Goal: Information Seeking & Learning: Learn about a topic

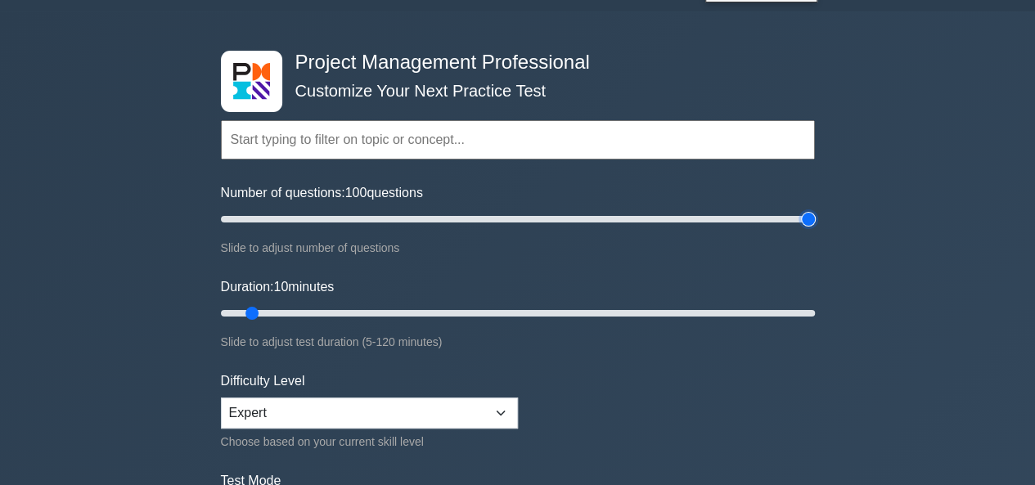
click at [809, 220] on input "Number of questions: 100 questions" at bounding box center [518, 220] width 594 height 20
drag, startPoint x: 805, startPoint y: 220, endPoint x: 800, endPoint y: 229, distance: 10.7
click at [800, 229] on input "Number of questions: 195 questions" at bounding box center [518, 220] width 594 height 20
drag, startPoint x: 794, startPoint y: 215, endPoint x: 781, endPoint y: 225, distance: 16.4
click at [781, 225] on input "Number of questions: 190 questions" at bounding box center [518, 220] width 594 height 20
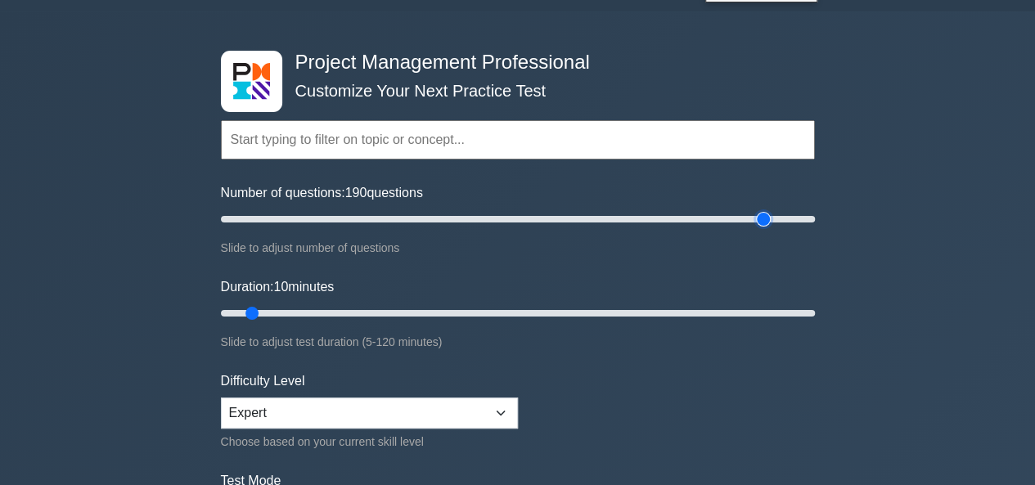
drag, startPoint x: 780, startPoint y: 219, endPoint x: 768, endPoint y: 228, distance: 14.6
click at [768, 227] on input "Number of questions: 190 questions" at bounding box center [518, 220] width 594 height 20
click at [758, 220] on input "Number of questions: 185 questions" at bounding box center [518, 220] width 594 height 20
click at [759, 222] on input "Number of questions: 185 questions" at bounding box center [518, 220] width 594 height 20
type input "180"
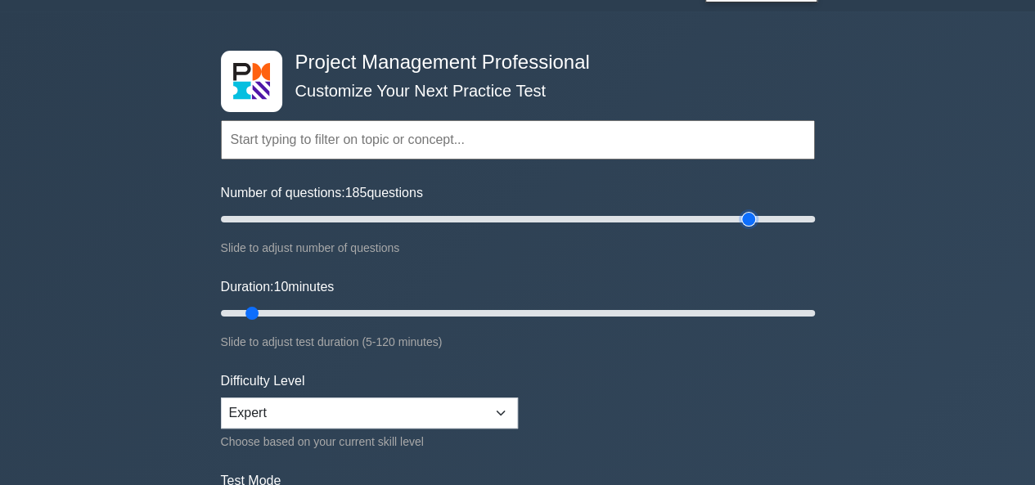
click at [755, 225] on input "Number of questions: 185 questions" at bounding box center [518, 220] width 594 height 20
drag, startPoint x: 285, startPoint y: 318, endPoint x: 900, endPoint y: 352, distance: 616.4
type input "120"
click at [815, 323] on input "Duration: 120 minutes" at bounding box center [518, 314] width 594 height 20
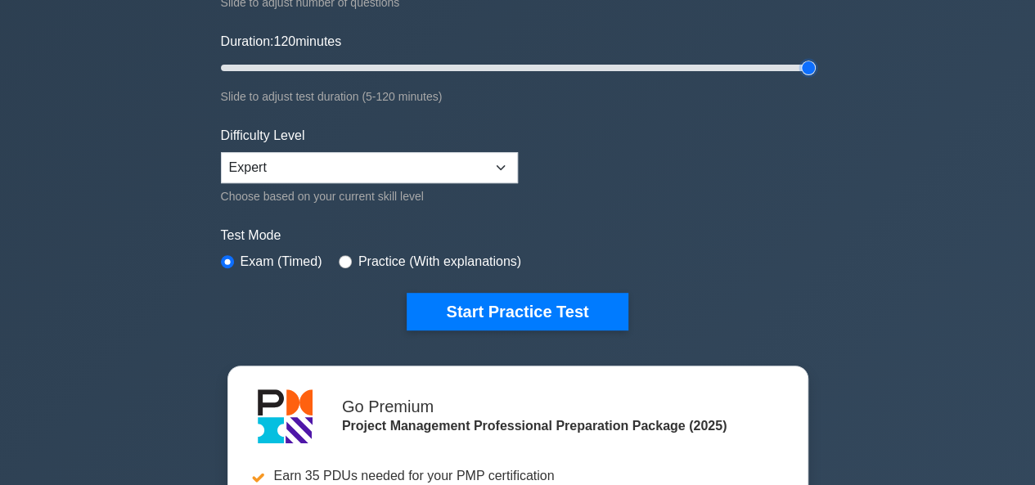
scroll to position [368, 0]
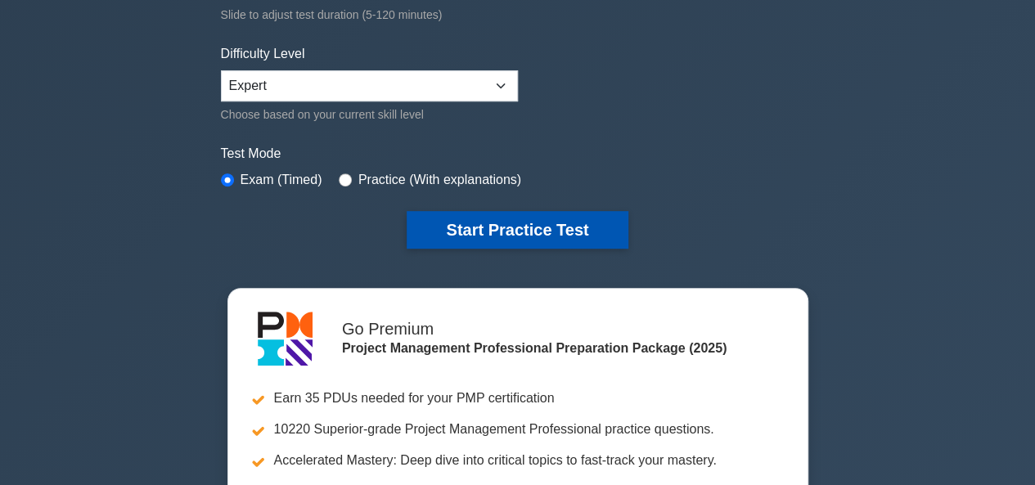
click at [494, 227] on button "Start Practice Test" at bounding box center [517, 230] width 221 height 38
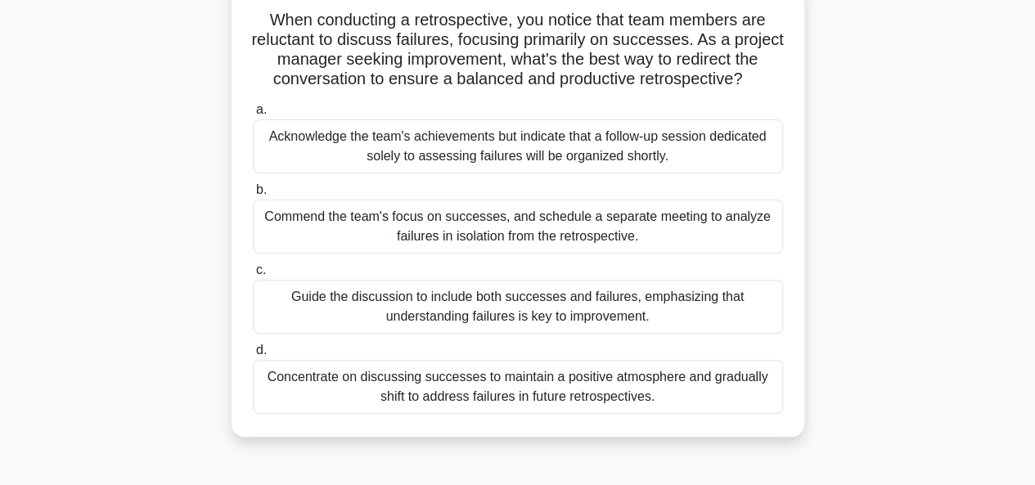
scroll to position [164, 0]
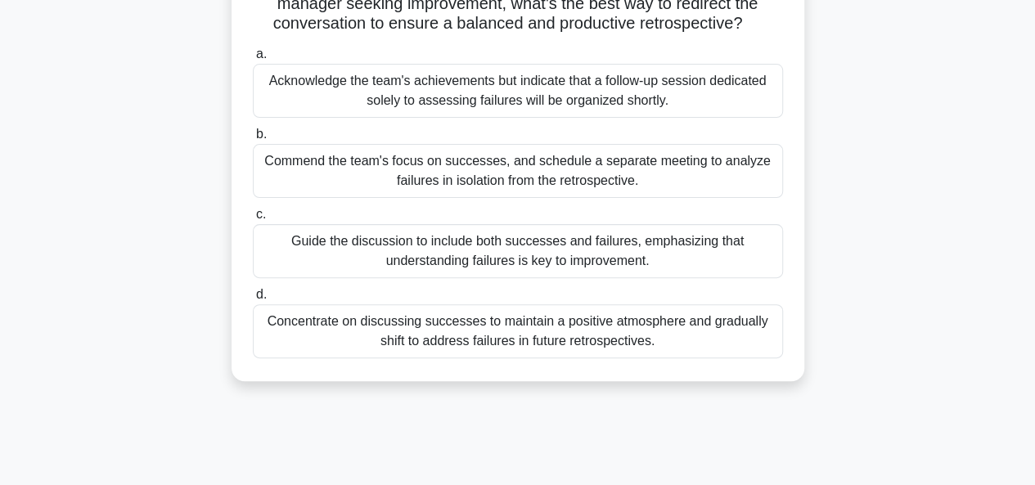
click at [365, 241] on div "Guide the discussion to include both successes and failures, emphasizing that u…" at bounding box center [518, 251] width 530 height 54
click at [253, 220] on input "c. Guide the discussion to include both successes and failures, emphasizing tha…" at bounding box center [253, 215] width 0 height 11
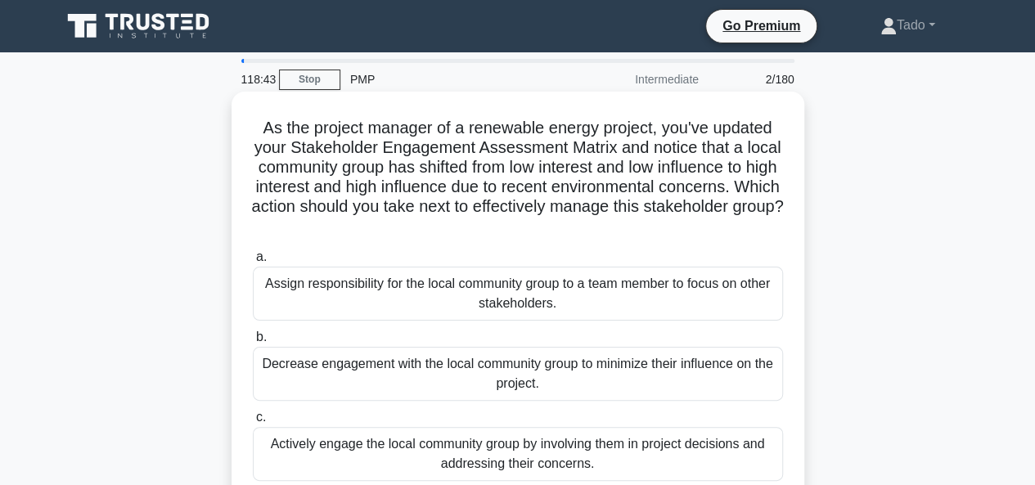
scroll to position [246, 0]
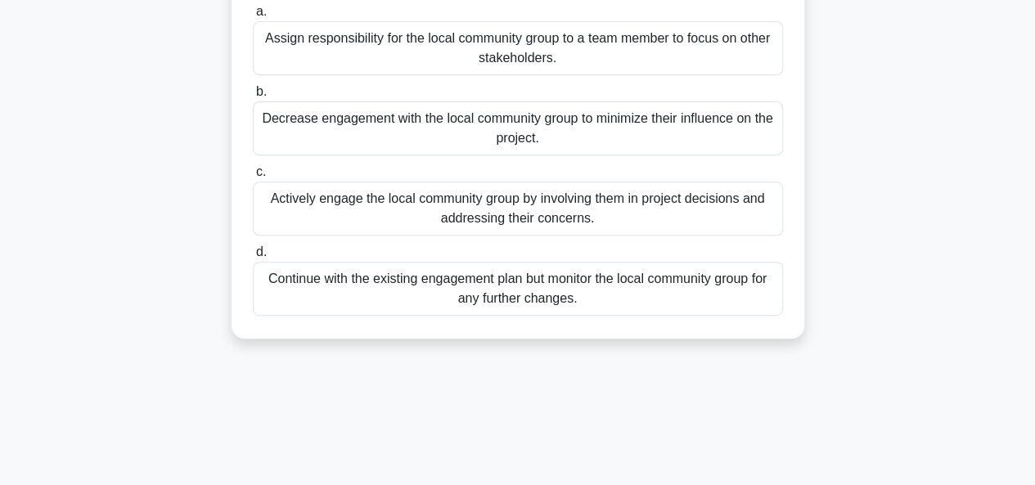
click at [497, 220] on div "Actively engage the local community group by involving them in project decision…" at bounding box center [518, 209] width 530 height 54
click at [253, 178] on input "c. Actively engage the local community group by involving them in project decis…" at bounding box center [253, 172] width 0 height 11
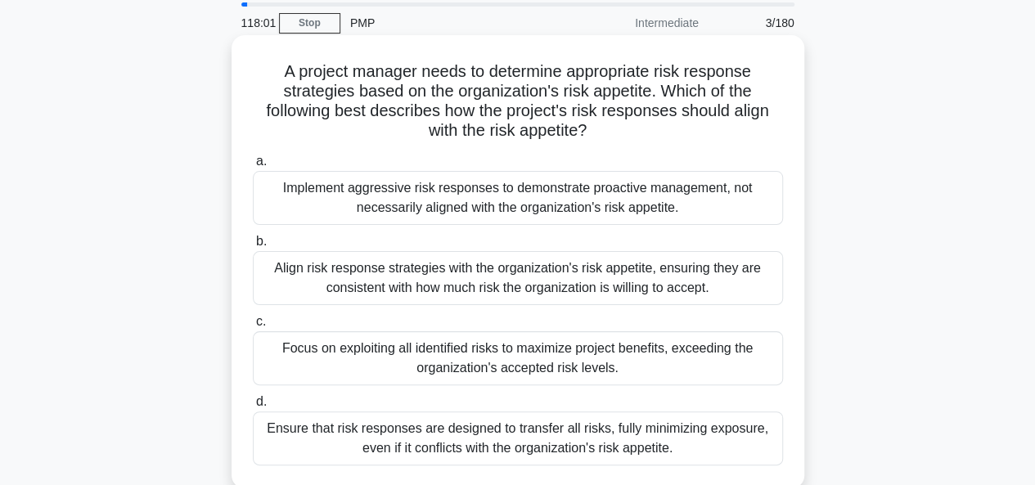
scroll to position [82, 0]
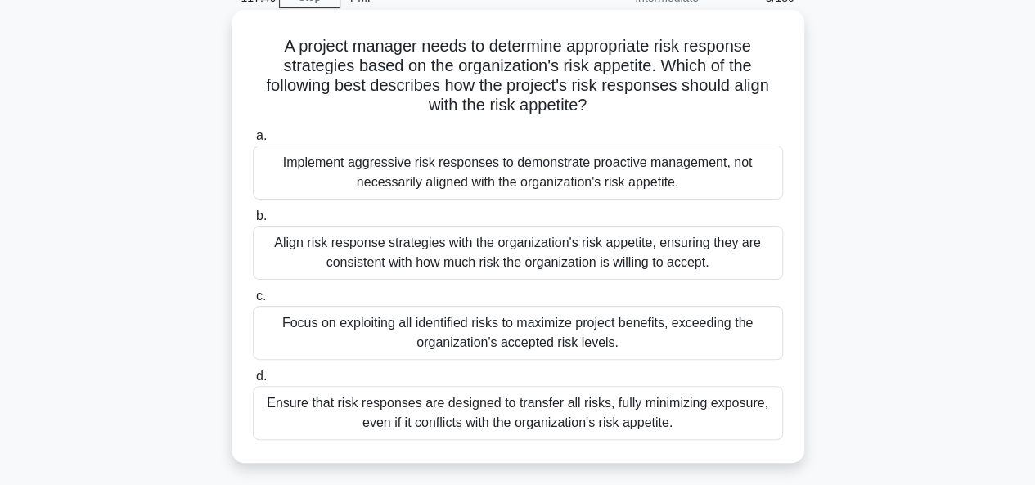
click at [455, 248] on div "Align risk response strategies with the organization's risk appetite, ensuring …" at bounding box center [518, 253] width 530 height 54
click at [253, 222] on input "b. Align risk response strategies with the organization's risk appetite, ensuri…" at bounding box center [253, 216] width 0 height 11
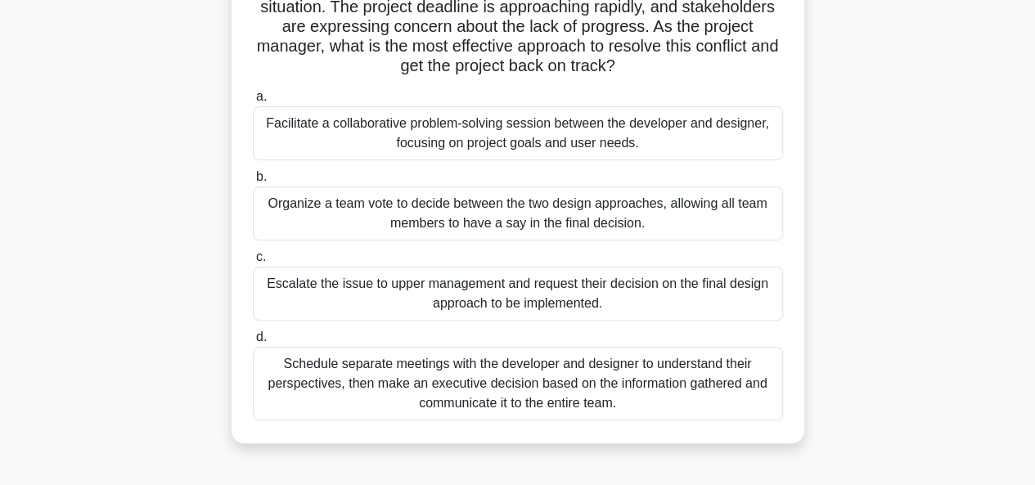
scroll to position [246, 0]
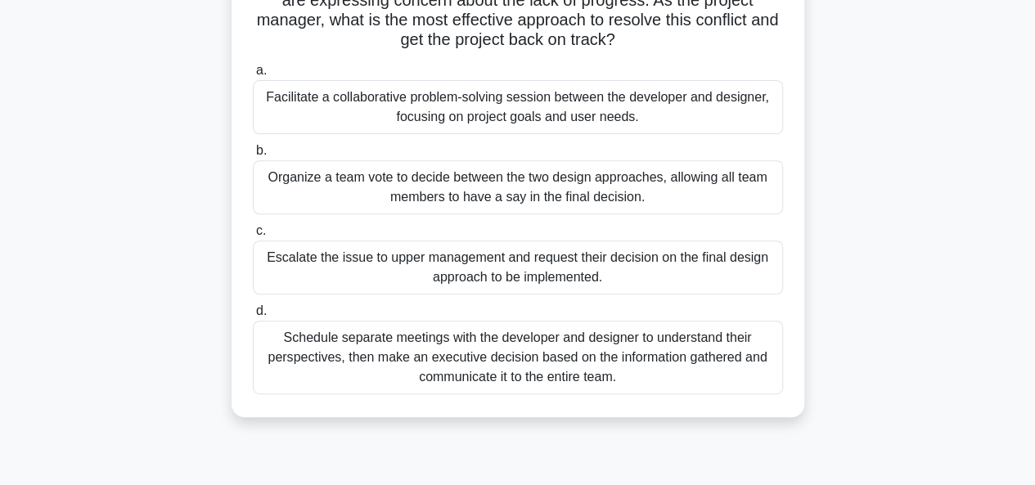
click at [363, 117] on div "Facilitate a collaborative problem-solving session between the developer and de…" at bounding box center [518, 107] width 530 height 54
click at [253, 76] on input "a. Facilitate a collaborative problem-solving session between the developer and…" at bounding box center [253, 70] width 0 height 11
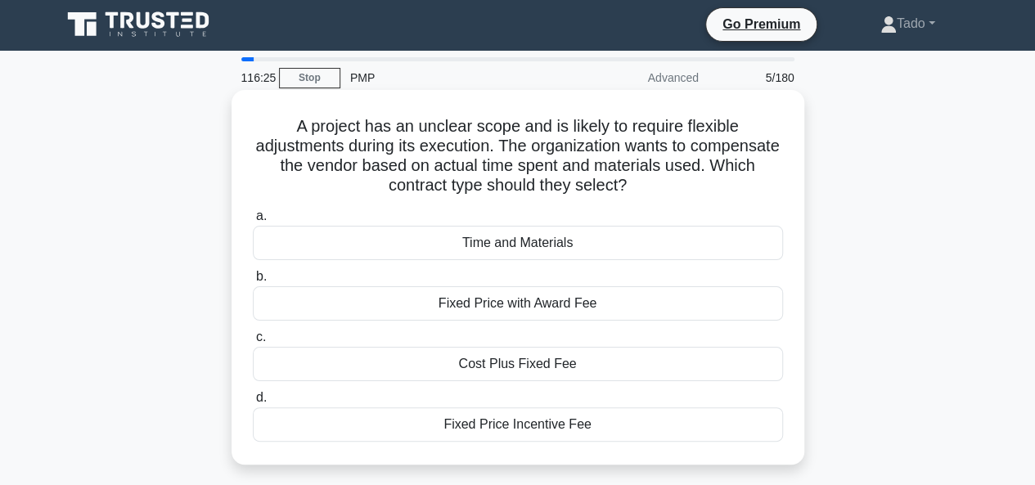
scroll to position [0, 0]
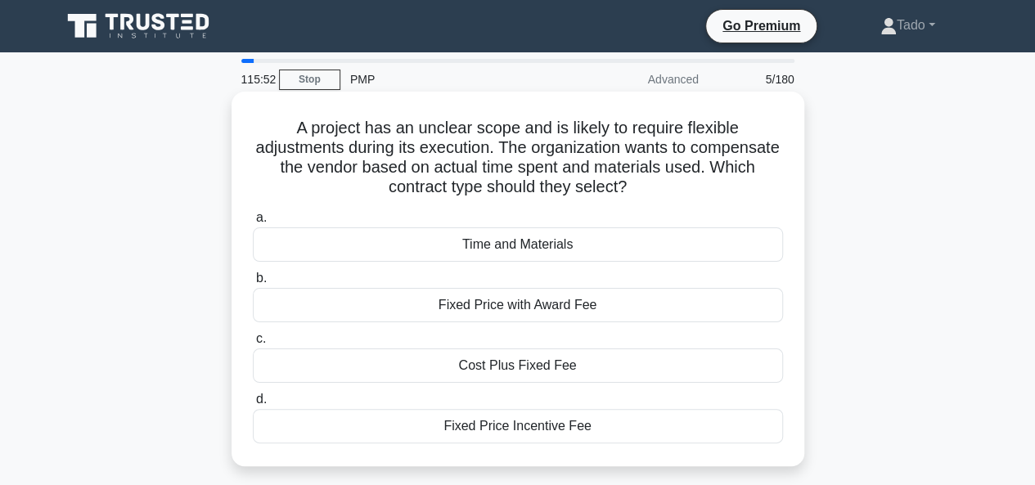
click at [521, 371] on div "Cost Plus Fixed Fee" at bounding box center [518, 366] width 530 height 34
click at [253, 345] on input "c. Cost Plus Fixed Fee" at bounding box center [253, 339] width 0 height 11
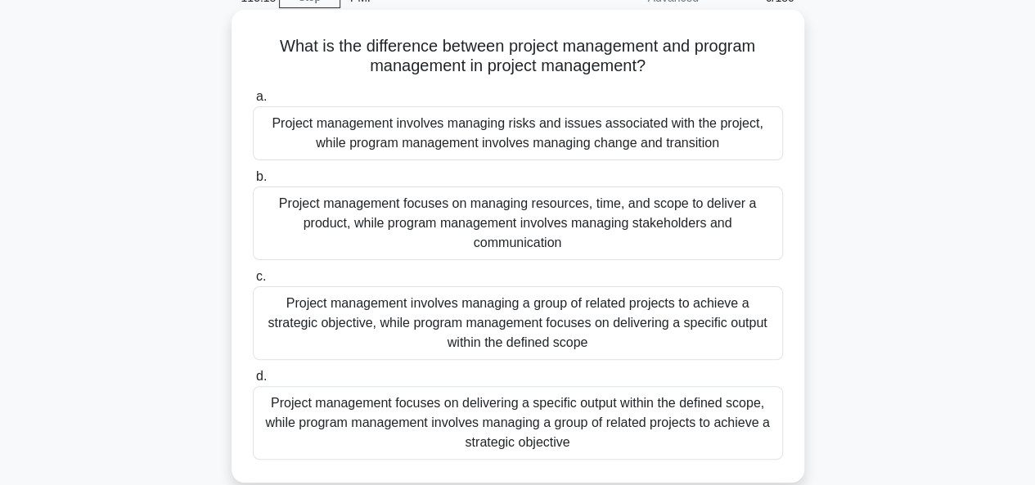
scroll to position [164, 0]
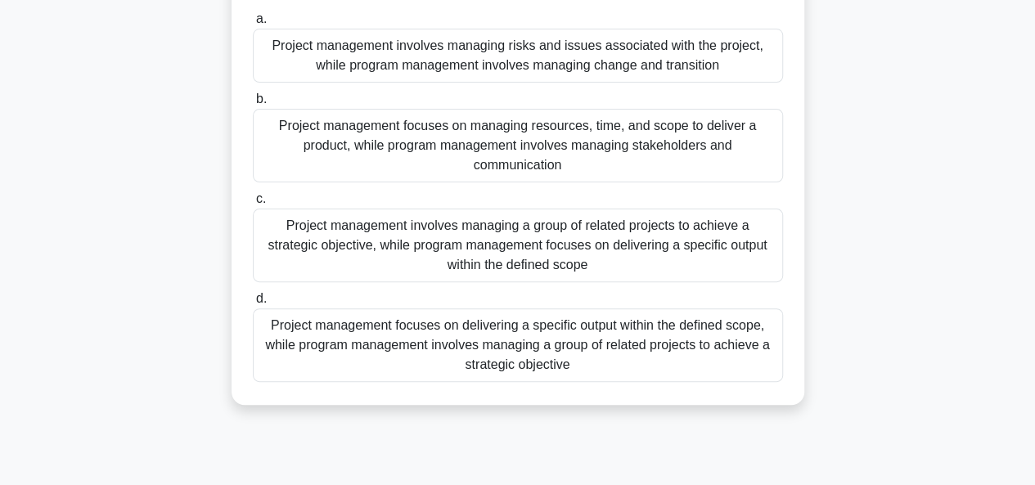
click at [354, 346] on div "Project management focuses on delivering a specific output within the defined s…" at bounding box center [518, 346] width 530 height 74
click at [253, 304] on input "d. Project management focuses on delivering a specific output within the define…" at bounding box center [253, 299] width 0 height 11
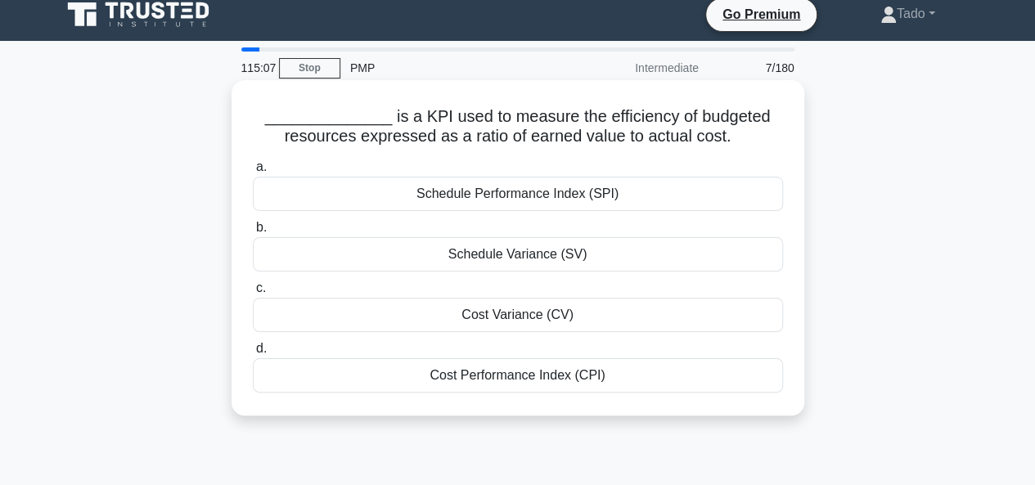
scroll to position [0, 0]
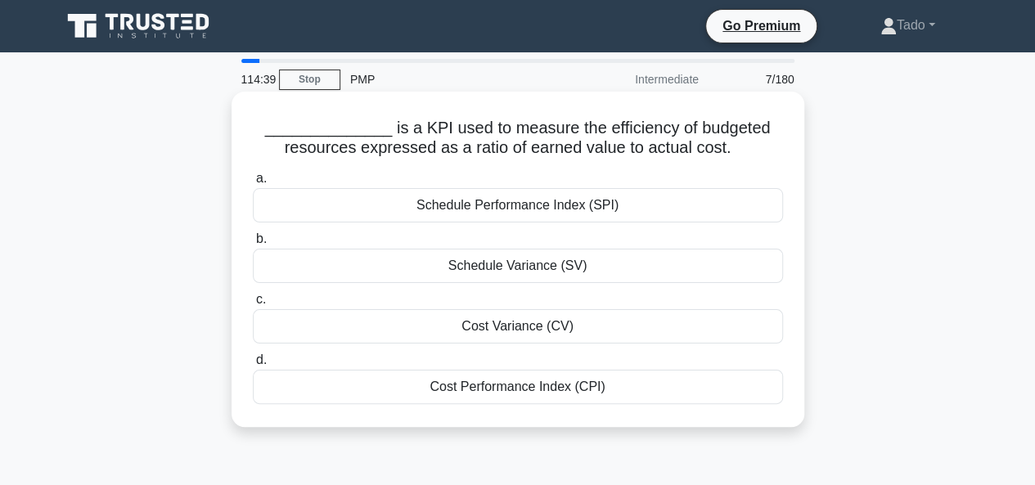
click at [530, 325] on div "Cost Variance (CV)" at bounding box center [518, 326] width 530 height 34
click at [253, 305] on input "c. Cost Variance (CV)" at bounding box center [253, 300] width 0 height 11
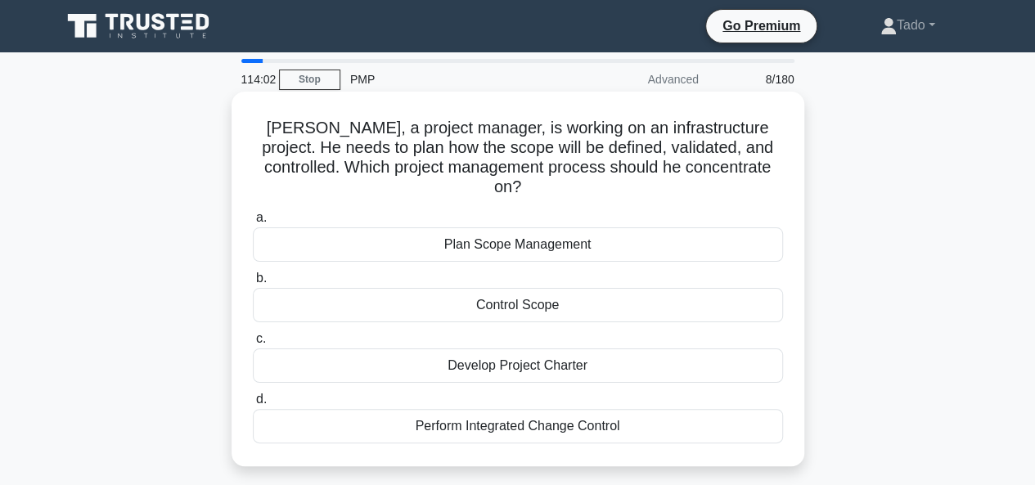
click at [532, 228] on div "Plan Scope Management" at bounding box center [518, 245] width 530 height 34
click at [253, 223] on input "a. Plan Scope Management" at bounding box center [253, 218] width 0 height 11
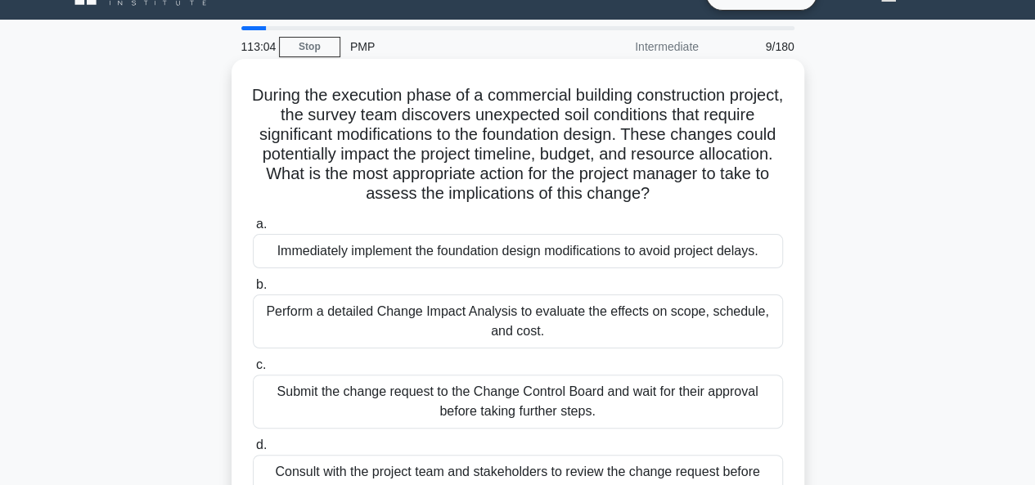
scroll to position [82, 0]
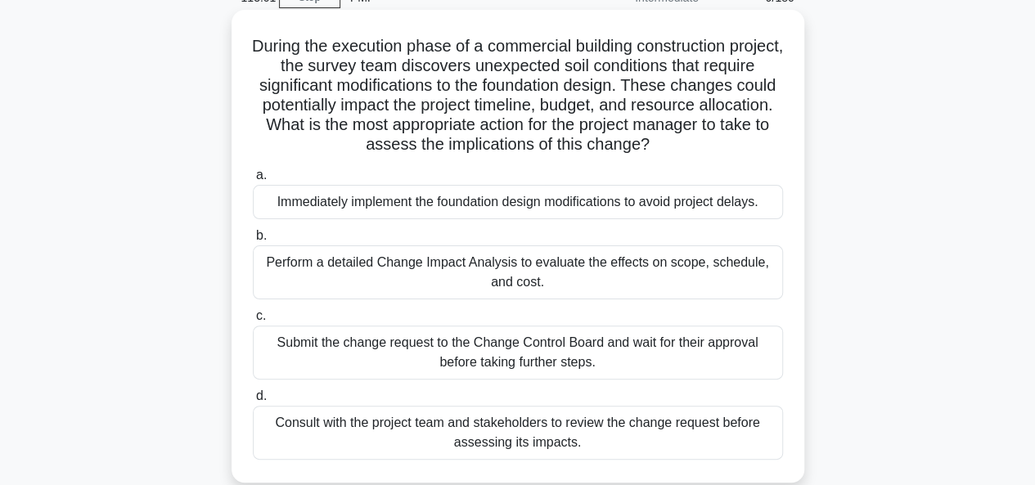
click at [306, 273] on div "Perform a detailed Change Impact Analysis to evaluate the effects on scope, sch…" at bounding box center [518, 273] width 530 height 54
click at [253, 241] on input "b. Perform a detailed Change Impact Analysis to evaluate the effects on scope, …" at bounding box center [253, 236] width 0 height 11
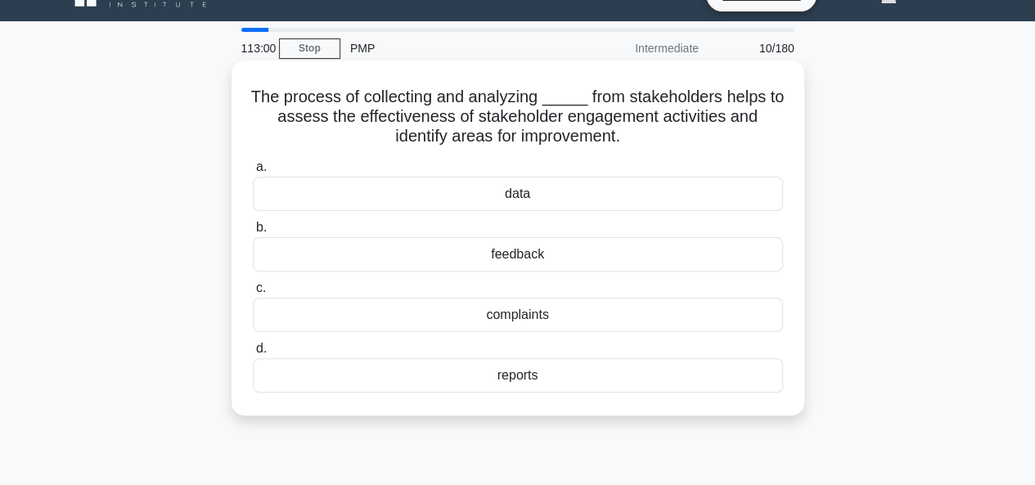
scroll to position [0, 0]
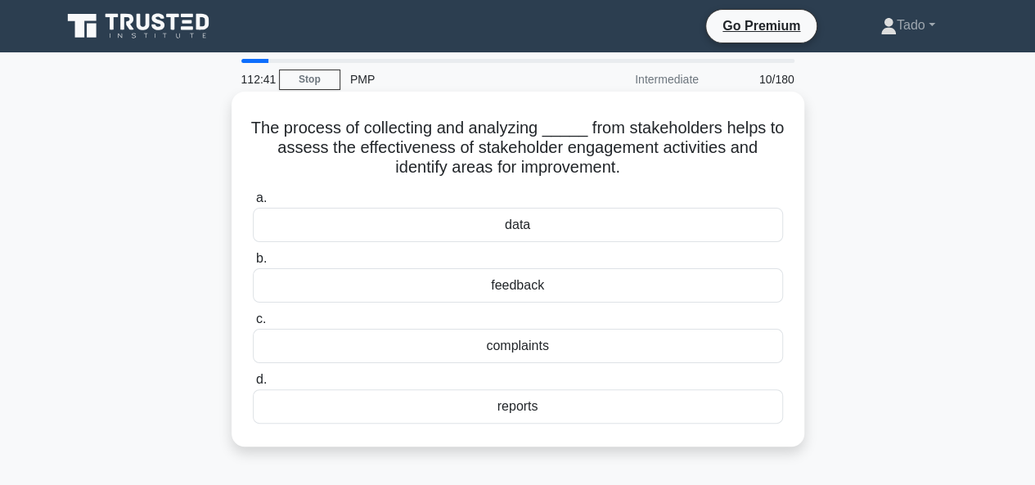
click at [529, 281] on div "feedback" at bounding box center [518, 285] width 530 height 34
click at [253, 264] on input "b. feedback" at bounding box center [253, 259] width 0 height 11
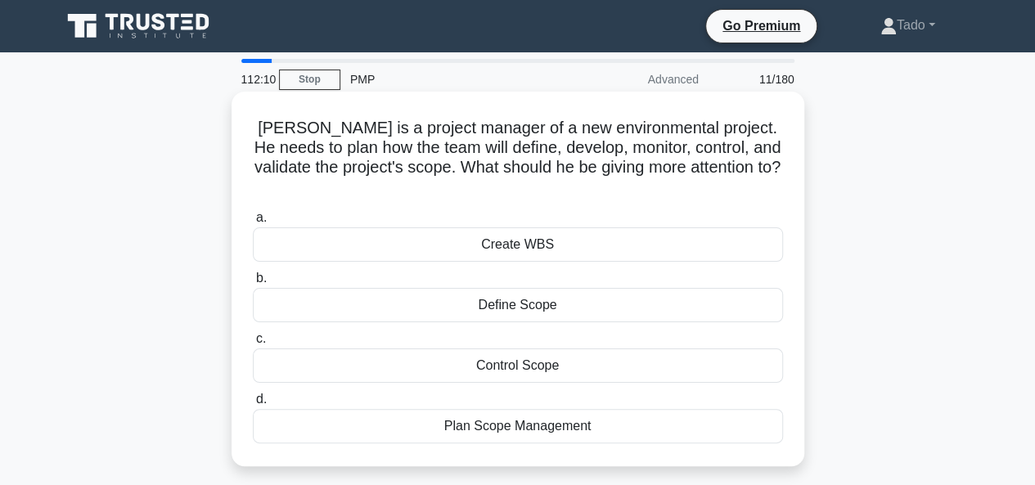
click at [422, 409] on div "Plan Scope Management" at bounding box center [518, 426] width 530 height 34
click at [253, 399] on input "d. Plan Scope Management" at bounding box center [253, 399] width 0 height 11
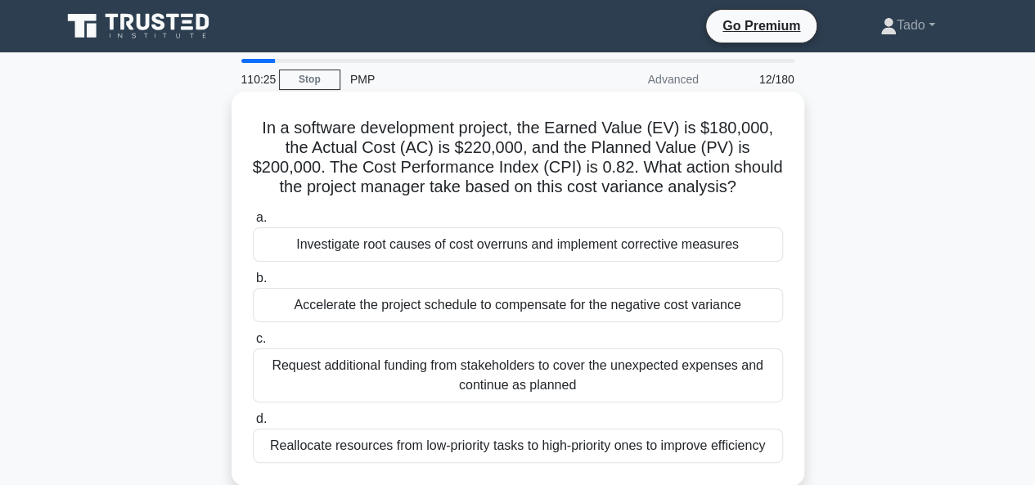
click at [486, 242] on div "Investigate root causes of cost overruns and implement corrective measures" at bounding box center [518, 245] width 530 height 34
click at [253, 223] on input "a. Investigate root causes of cost overruns and implement corrective measures" at bounding box center [253, 218] width 0 height 11
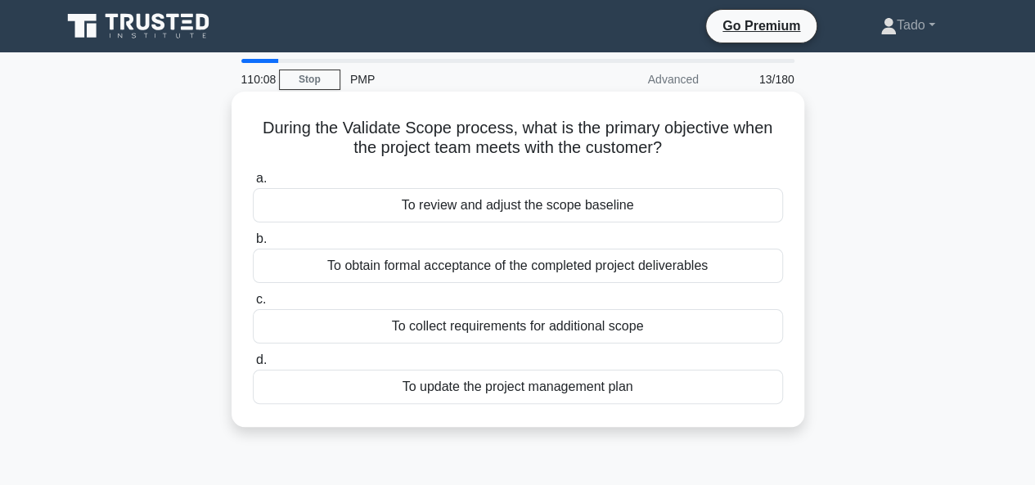
click at [318, 264] on div "To obtain formal acceptance of the completed project deliverables" at bounding box center [518, 266] width 530 height 34
click at [253, 245] on input "b. To obtain formal acceptance of the completed project deliverables" at bounding box center [253, 239] width 0 height 11
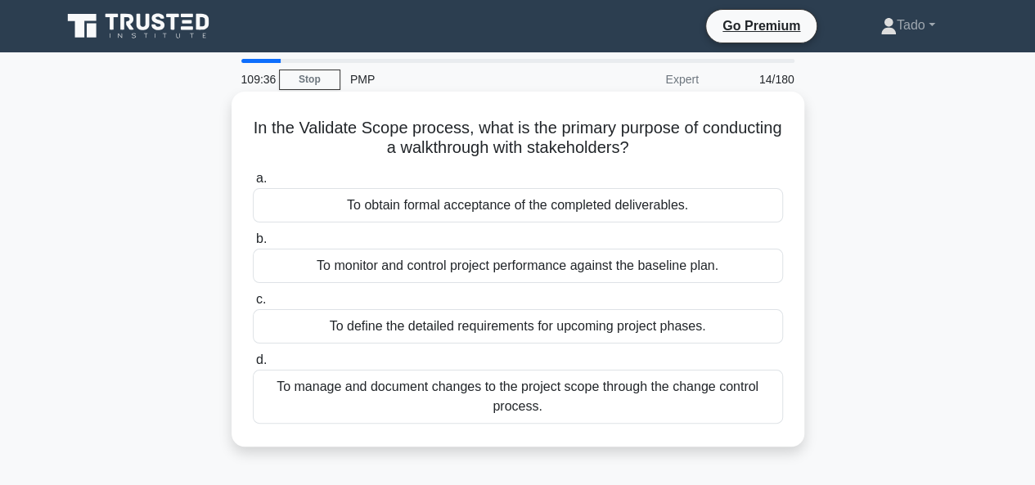
click at [317, 201] on div "To obtain formal acceptance of the completed deliverables." at bounding box center [518, 205] width 530 height 34
click at [253, 184] on input "a. To obtain formal acceptance of the completed deliverables." at bounding box center [253, 179] width 0 height 11
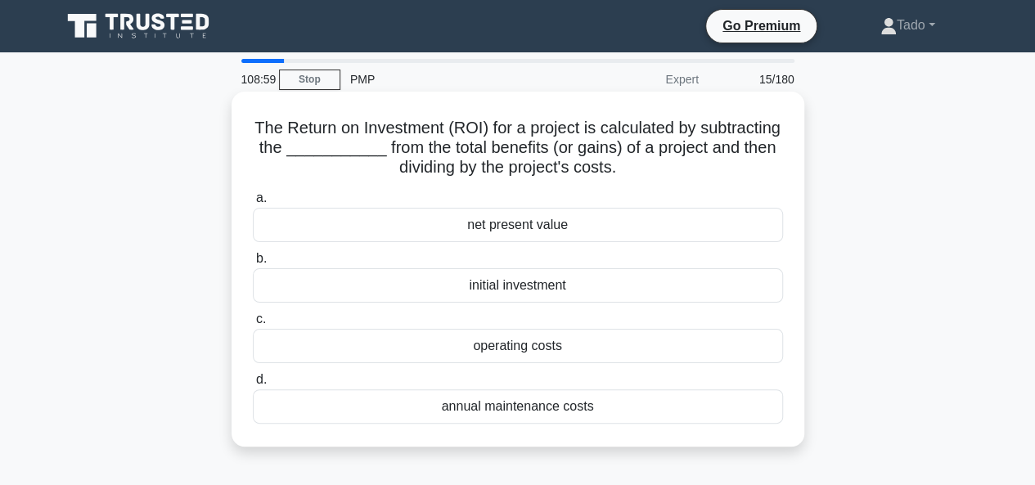
click at [527, 284] on div "initial investment" at bounding box center [518, 285] width 530 height 34
click at [253, 264] on input "b. initial investment" at bounding box center [253, 259] width 0 height 11
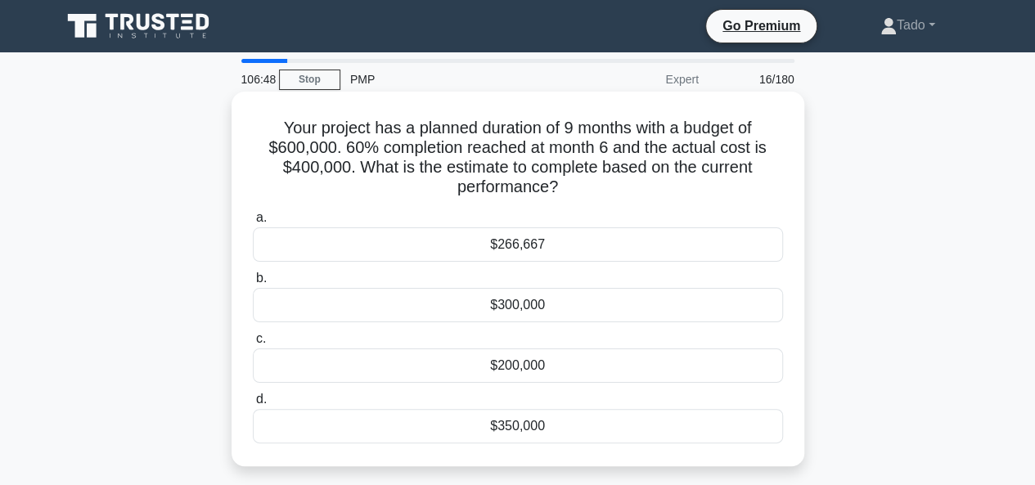
click at [454, 363] on div "$200,000" at bounding box center [518, 366] width 530 height 34
click at [253, 345] on input "c. $200,000" at bounding box center [253, 339] width 0 height 11
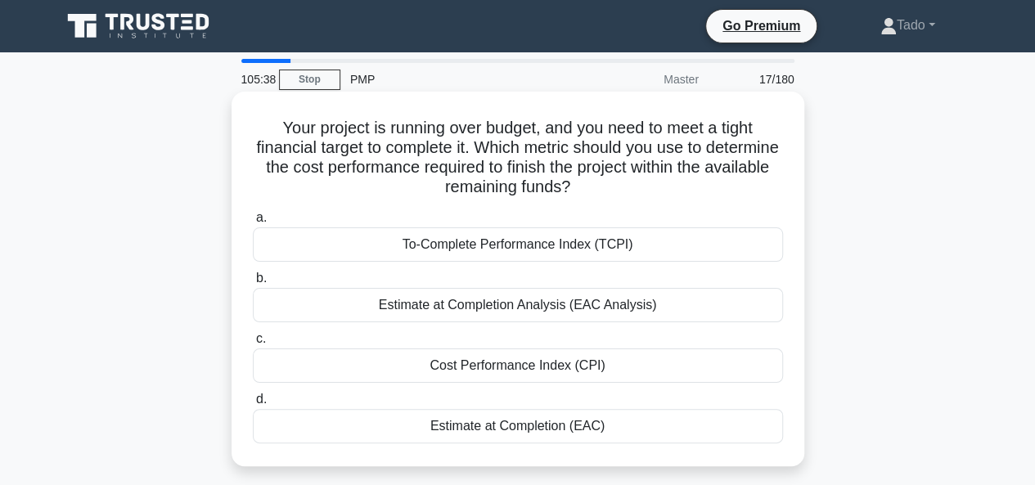
click at [543, 425] on div "Estimate at Completion (EAC)" at bounding box center [518, 426] width 530 height 34
click at [253, 405] on input "d. Estimate at Completion (EAC)" at bounding box center [253, 399] width 0 height 11
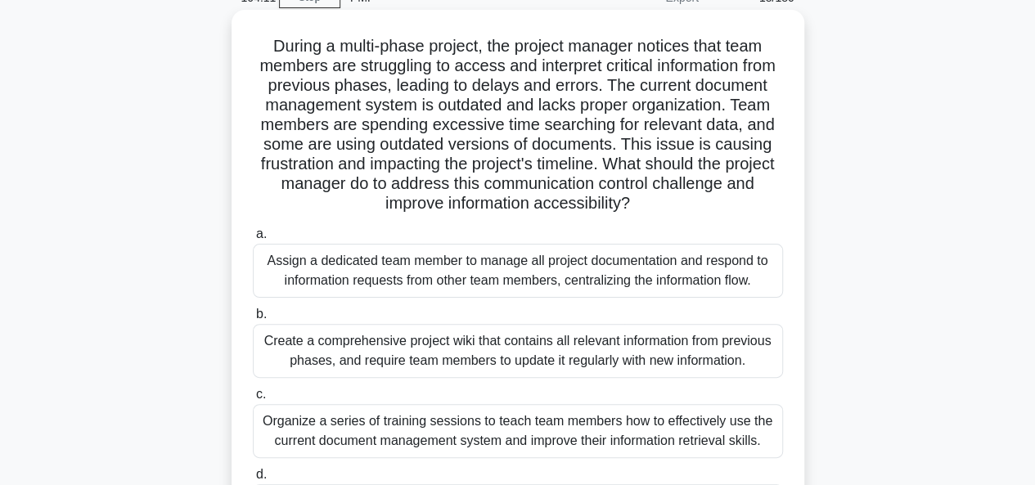
scroll to position [164, 0]
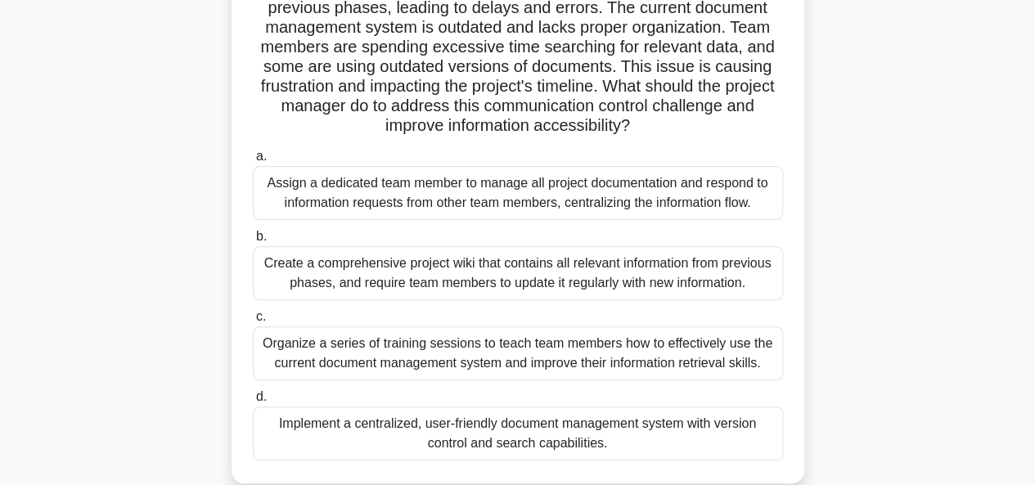
click at [369, 435] on div "Implement a centralized, user-friendly document management system with version …" at bounding box center [518, 434] width 530 height 54
click at [253, 403] on input "d. Implement a centralized, user-friendly document management system with versi…" at bounding box center [253, 397] width 0 height 11
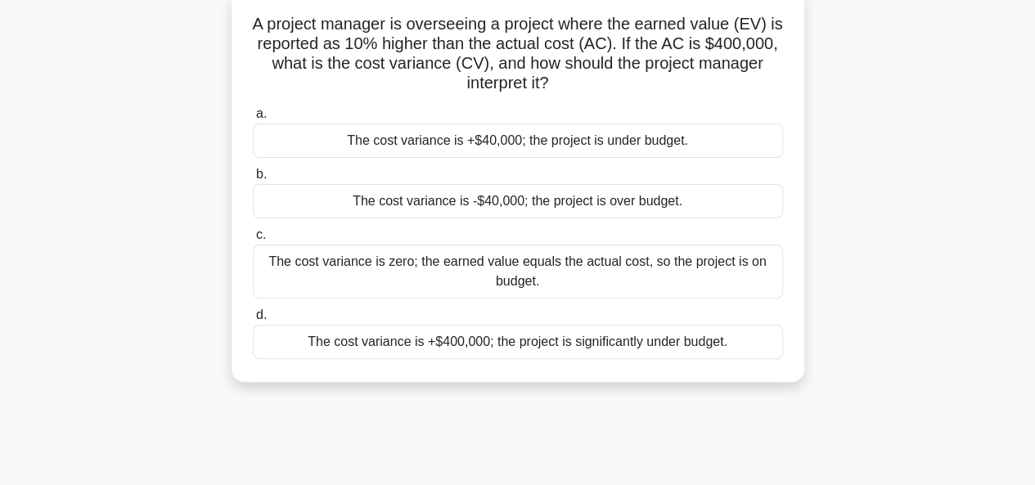
scroll to position [0, 0]
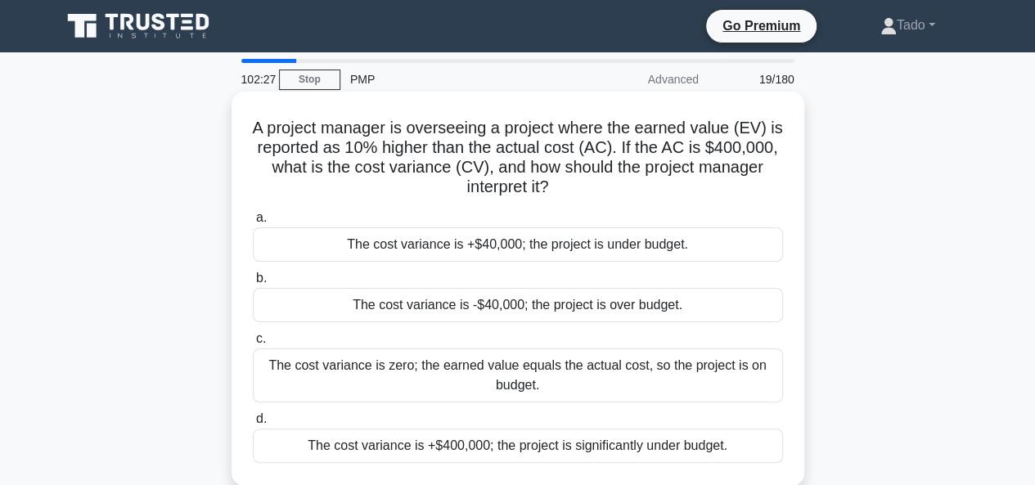
click at [597, 240] on div "The cost variance is +$40,000; the project is under budget." at bounding box center [518, 245] width 530 height 34
click at [253, 223] on input "a. The cost variance is +$40,000; the project is under budget." at bounding box center [253, 218] width 0 height 11
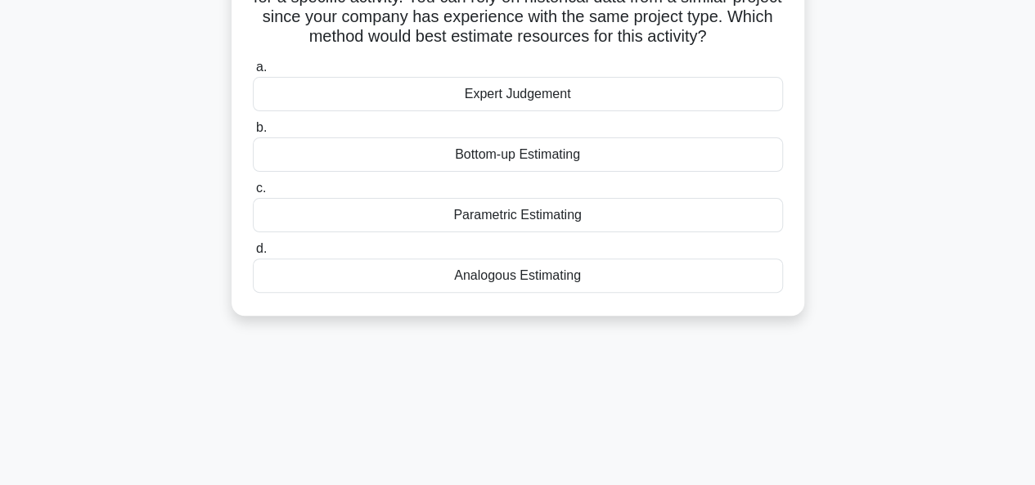
scroll to position [164, 0]
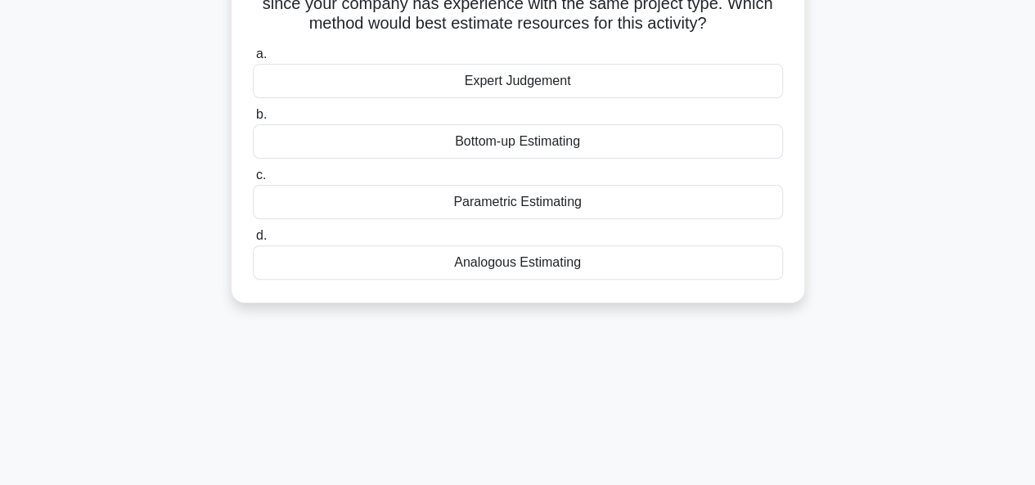
click at [514, 137] on div "Bottom-up Estimating" at bounding box center [518, 141] width 530 height 34
click at [253, 120] on input "b. Bottom-up Estimating" at bounding box center [253, 115] width 0 height 11
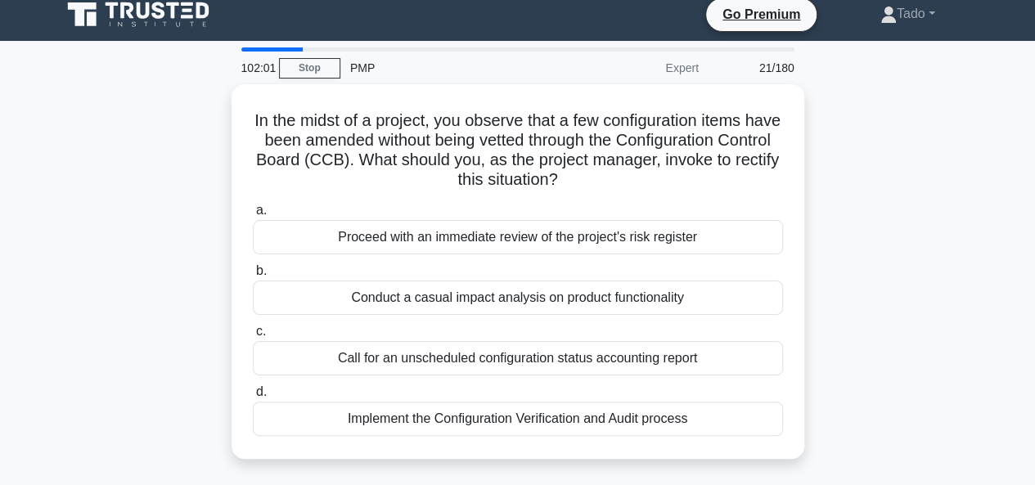
scroll to position [0, 0]
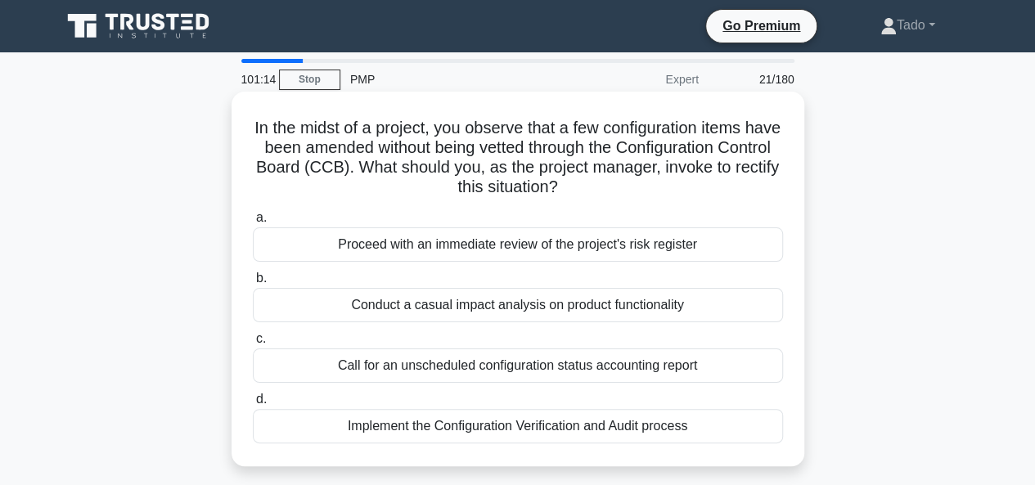
click at [447, 422] on div "Implement the Configuration Verification and Audit process" at bounding box center [518, 426] width 530 height 34
click at [253, 405] on input "d. Implement the Configuration Verification and Audit process" at bounding box center [253, 399] width 0 height 11
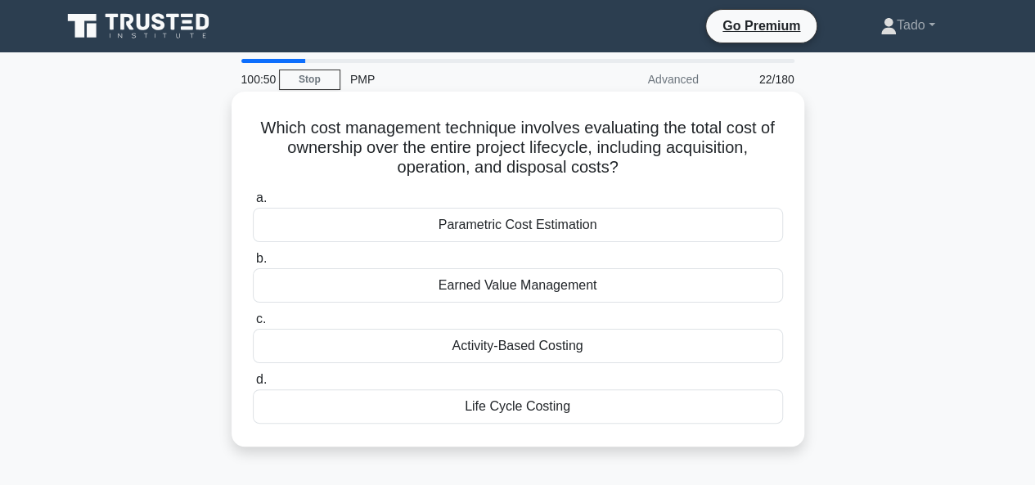
click at [607, 291] on div "Earned Value Management" at bounding box center [518, 285] width 530 height 34
click at [253, 264] on input "b. Earned Value Management" at bounding box center [253, 259] width 0 height 11
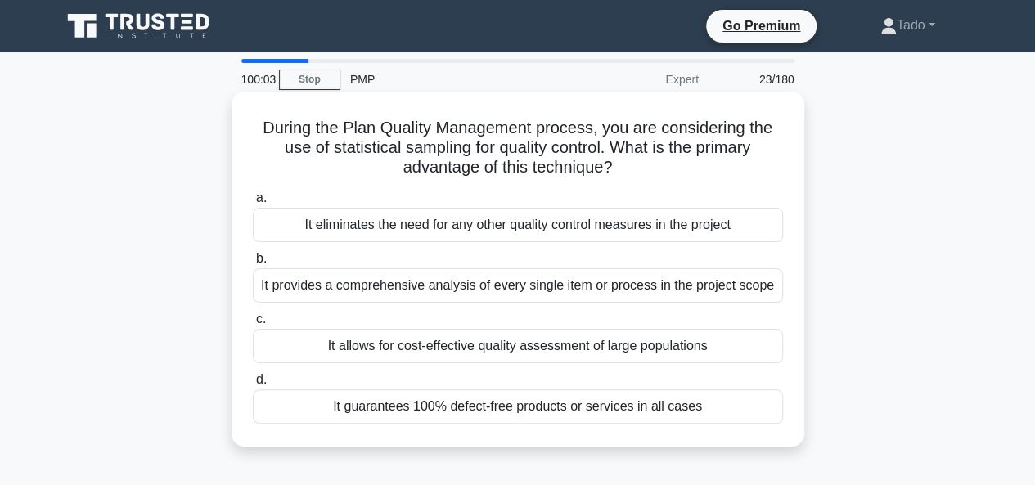
click at [556, 346] on div "It allows for cost-effective quality assessment of large populations" at bounding box center [518, 346] width 530 height 34
click at [253, 325] on input "c. It allows for cost-effective quality assessment of large populations" at bounding box center [253, 319] width 0 height 11
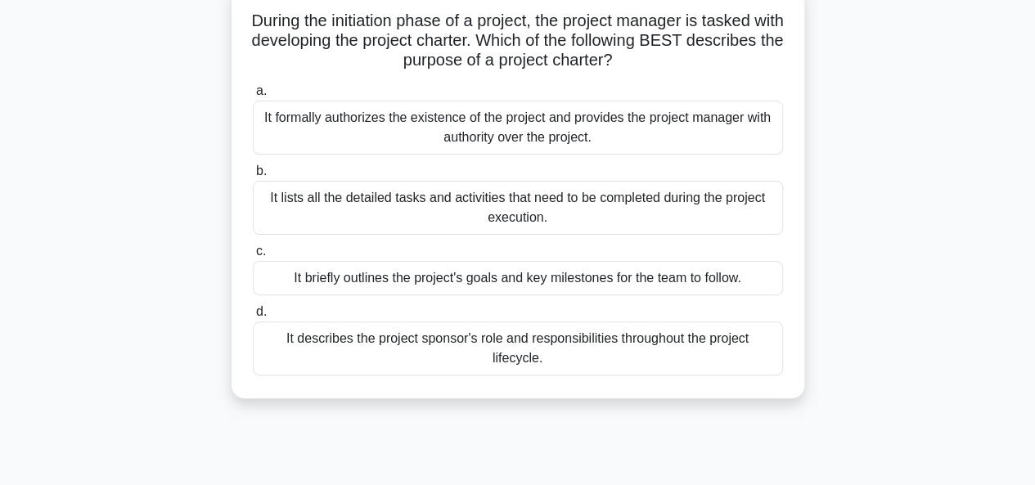
scroll to position [82, 0]
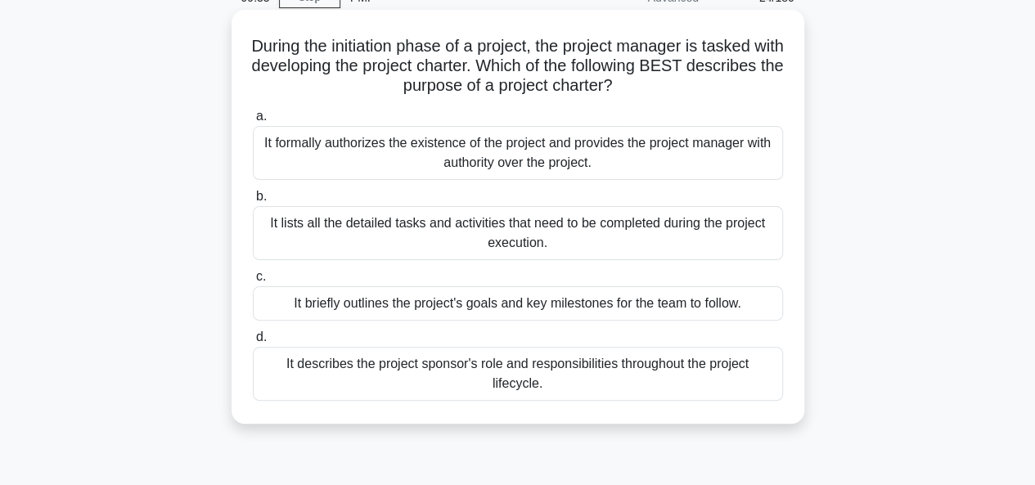
click at [422, 160] on div "It formally authorizes the existence of the project and provides the project ma…" at bounding box center [518, 153] width 530 height 54
click at [253, 122] on input "a. It formally authorizes the existence of the project and provides the project…" at bounding box center [253, 116] width 0 height 11
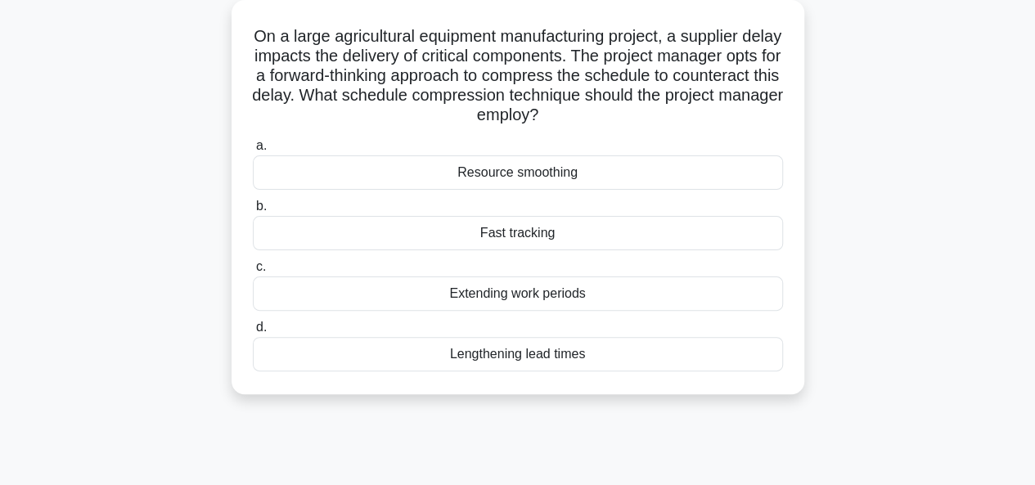
scroll to position [0, 0]
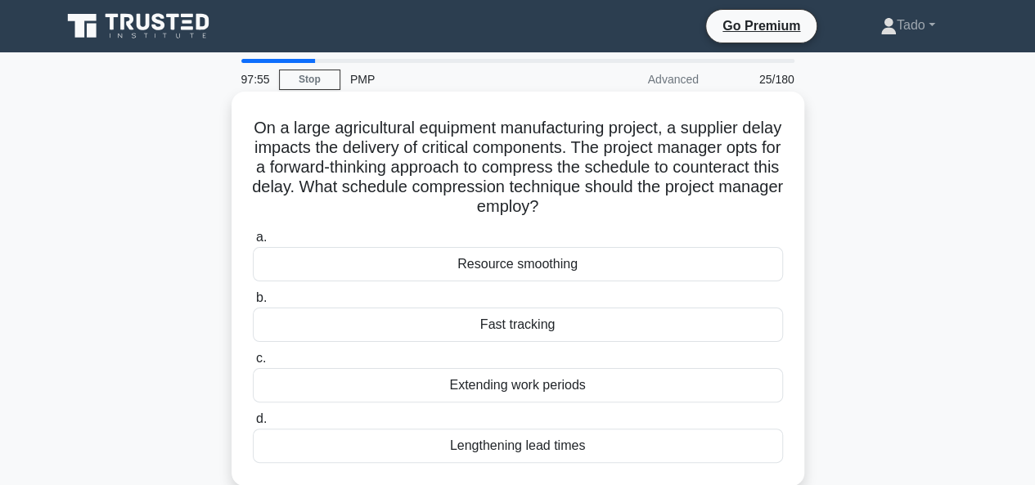
click at [490, 331] on div "Fast tracking" at bounding box center [518, 325] width 530 height 34
click at [253, 304] on input "b. Fast tracking" at bounding box center [253, 298] width 0 height 11
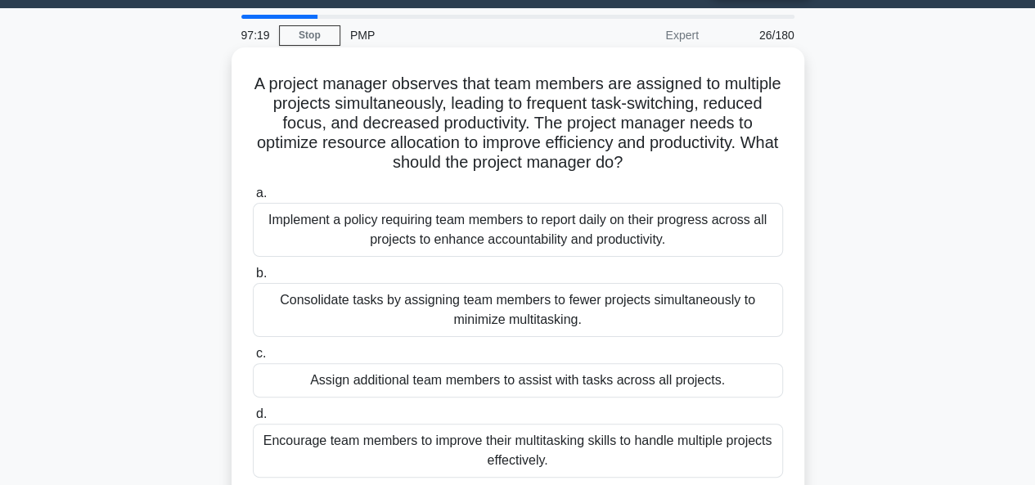
scroll to position [82, 0]
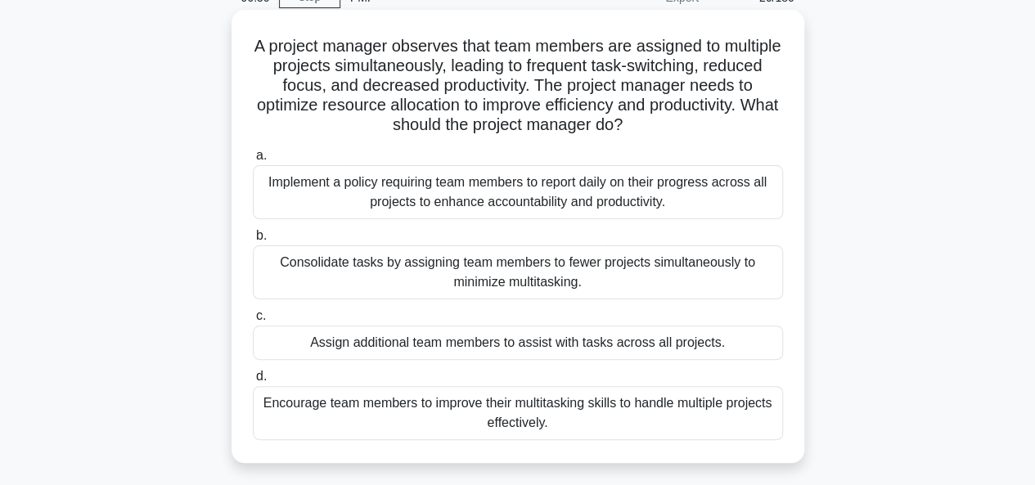
click at [342, 273] on div "Consolidate tasks by assigning team members to fewer projects simultaneously to…" at bounding box center [518, 273] width 530 height 54
click at [253, 241] on input "b. Consolidate tasks by assigning team members to fewer projects simultaneously…" at bounding box center [253, 236] width 0 height 11
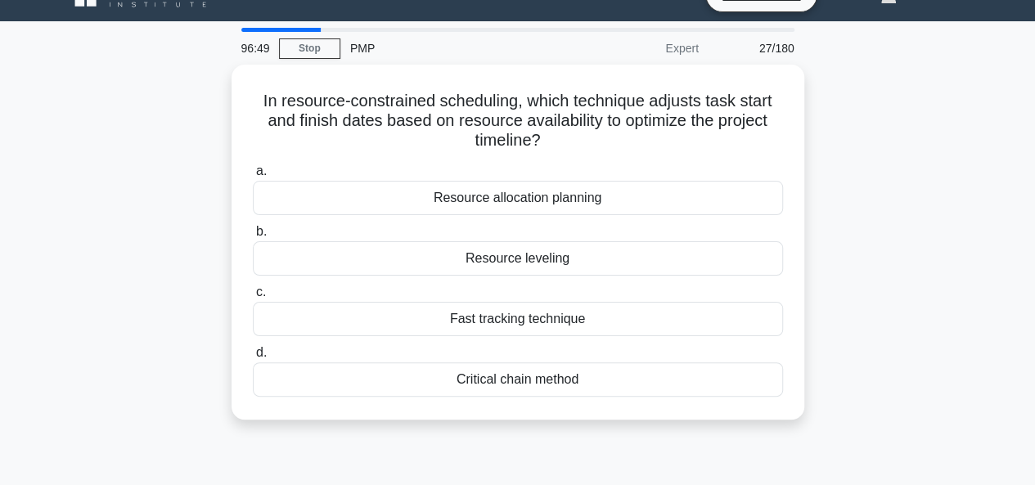
scroll to position [0, 0]
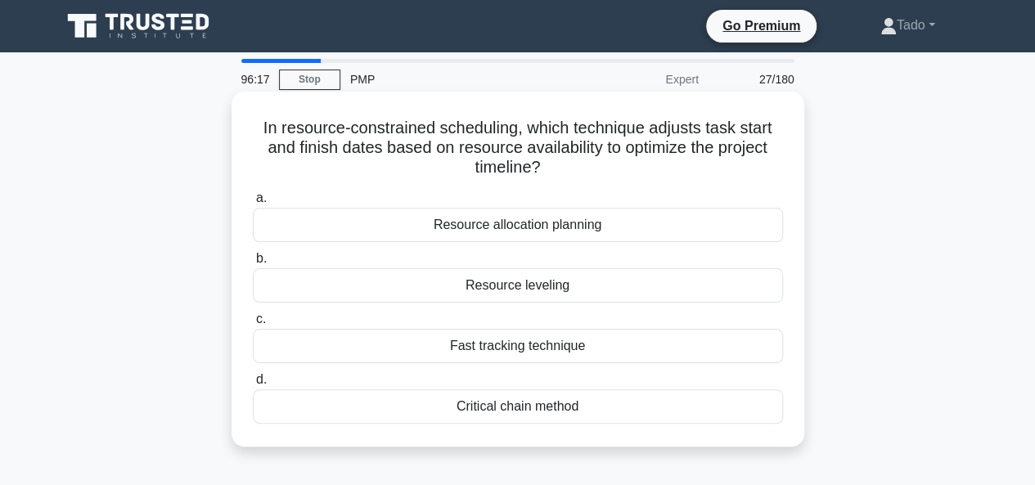
click at [466, 286] on div "Resource leveling" at bounding box center [518, 285] width 530 height 34
click at [253, 264] on input "b. Resource leveling" at bounding box center [253, 259] width 0 height 11
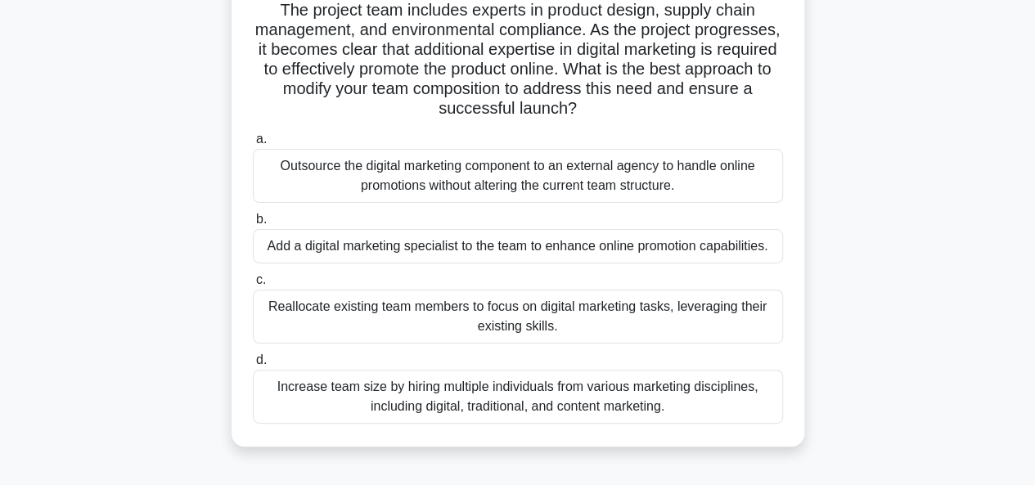
scroll to position [164, 0]
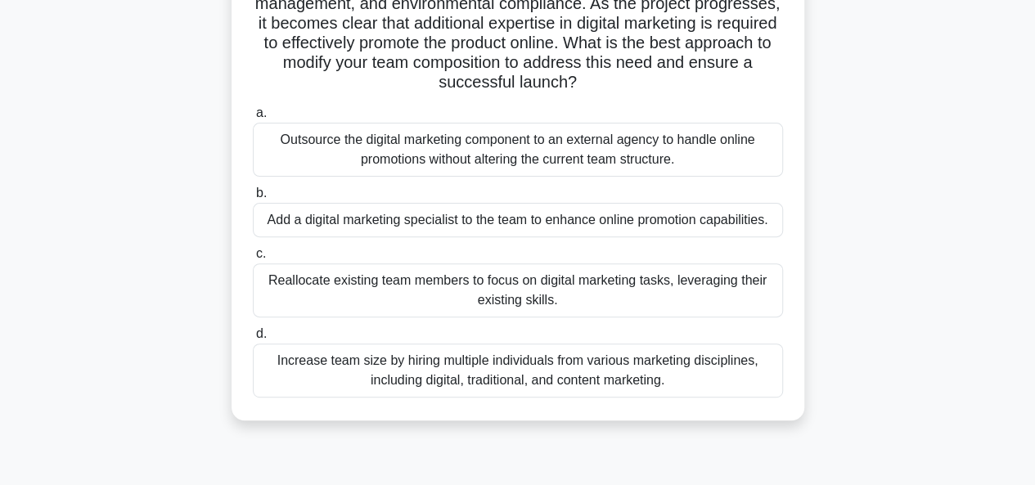
click at [313, 219] on div "Add a digital marketing specialist to the team to enhance online promotion capa…" at bounding box center [518, 220] width 530 height 34
click at [253, 199] on input "b. Add a digital marketing specialist to the team to enhance online promotion c…" at bounding box center [253, 193] width 0 height 11
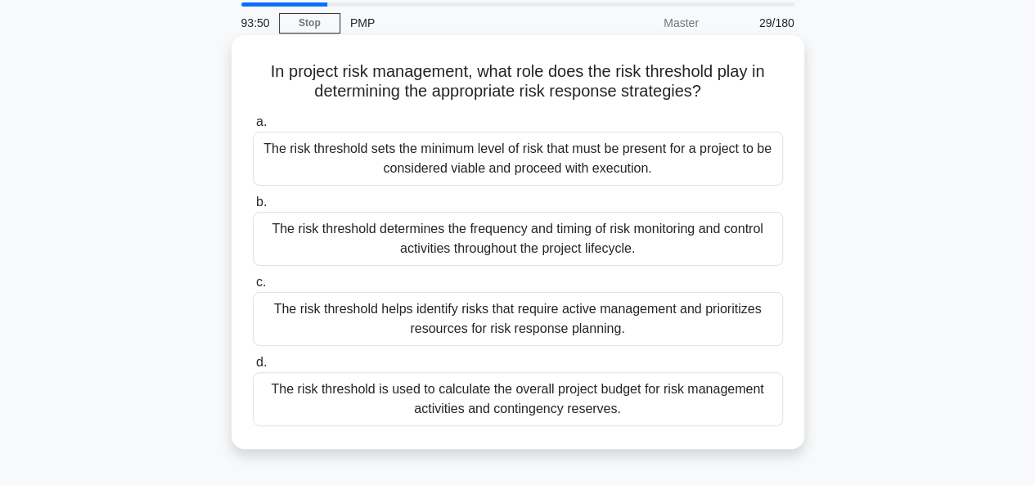
scroll to position [82, 0]
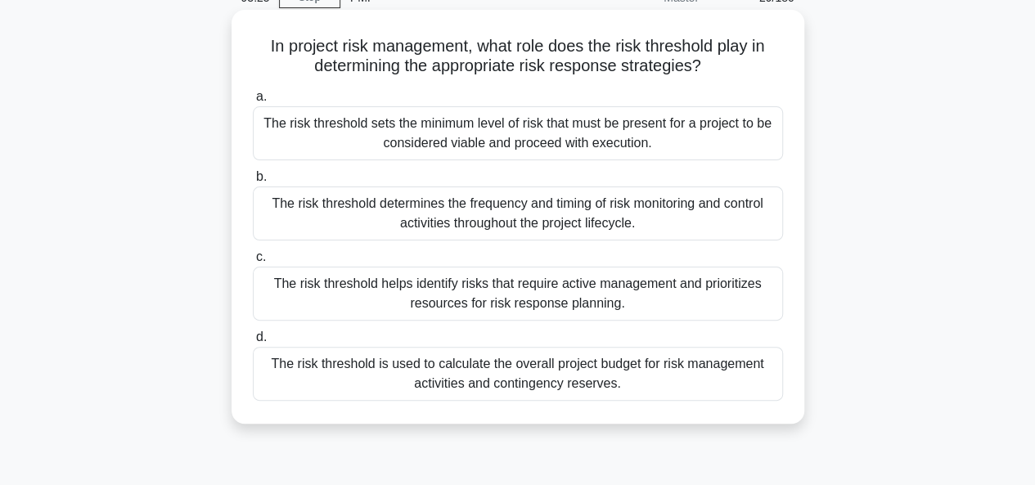
click at [332, 220] on div "The risk threshold determines the frequency and timing of risk monitoring and c…" at bounding box center [518, 214] width 530 height 54
click at [253, 183] on input "b. The risk threshold determines the frequency and timing of risk monitoring an…" at bounding box center [253, 177] width 0 height 11
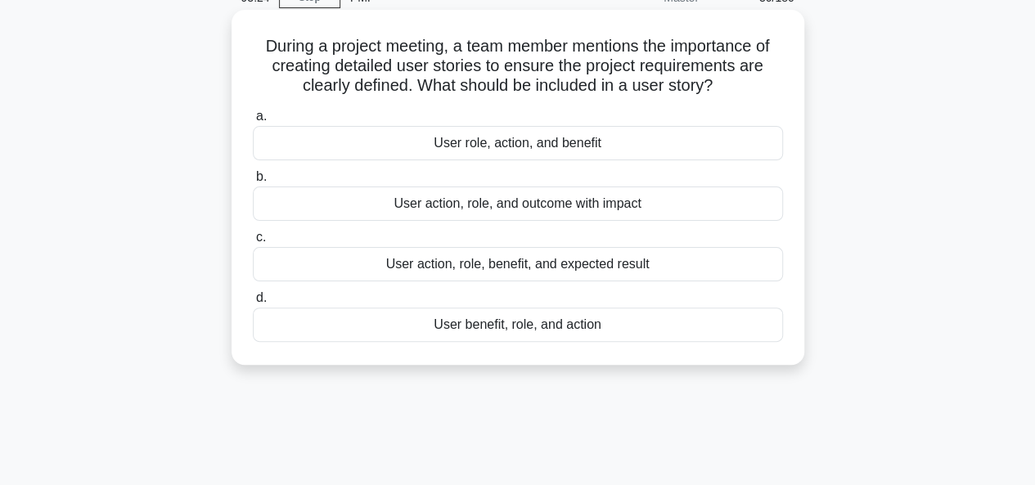
scroll to position [0, 0]
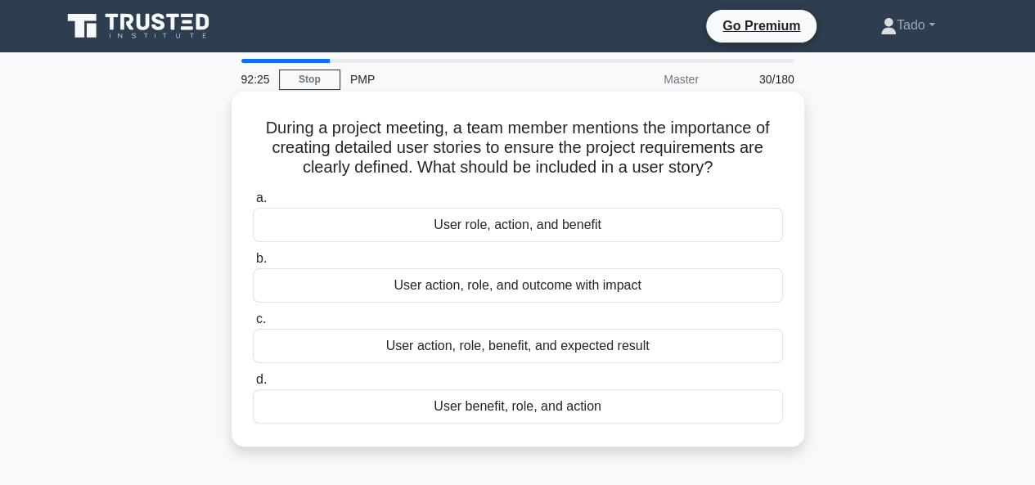
click at [506, 350] on div "User action, role, benefit, and expected result" at bounding box center [518, 346] width 530 height 34
click at [289, 351] on div "User action, role, benefit, and expected result" at bounding box center [518, 346] width 530 height 34
click at [253, 325] on input "c. User action, role, benefit, and expected result" at bounding box center [253, 319] width 0 height 11
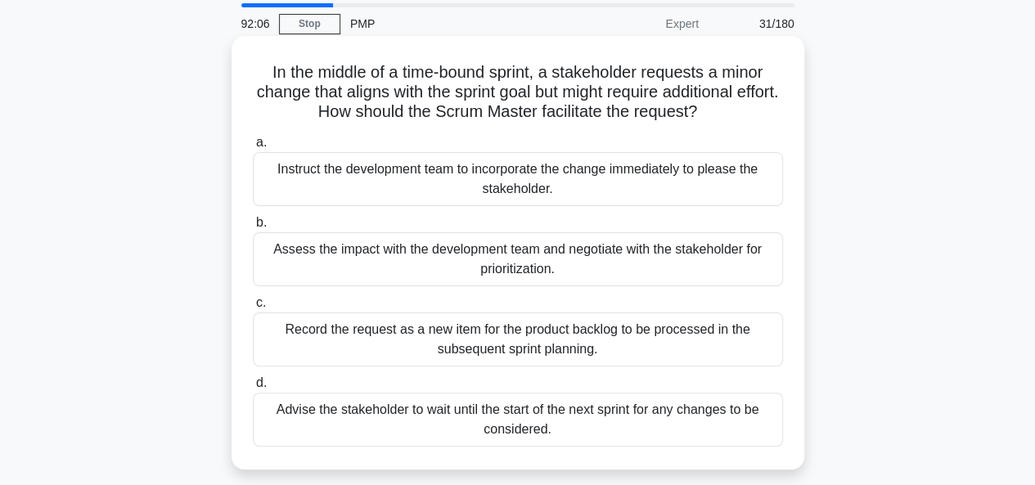
scroll to position [82, 0]
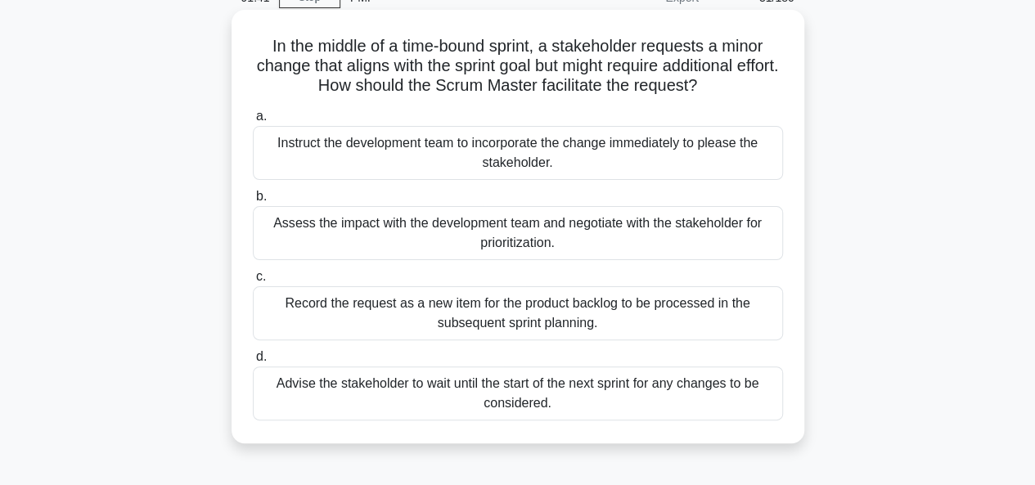
click at [298, 312] on div "Record the request as a new item for the product backlog to be processed in the…" at bounding box center [518, 313] width 530 height 54
click at [253, 282] on input "c. Record the request as a new item for the product backlog to be processed in …" at bounding box center [253, 277] width 0 height 11
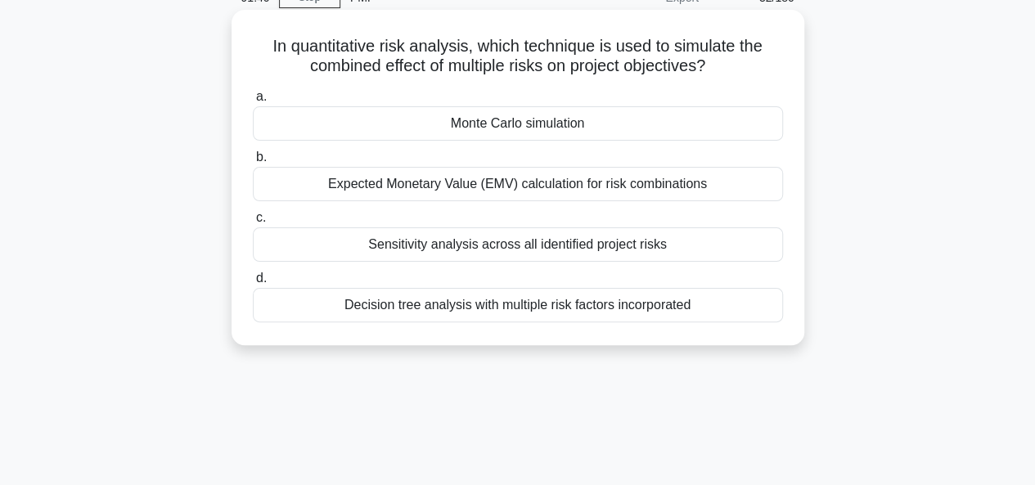
scroll to position [0, 0]
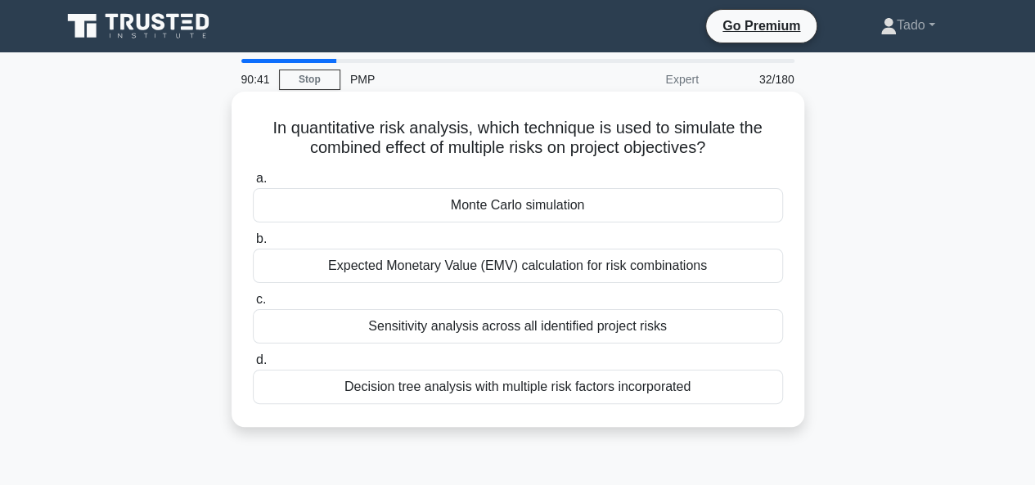
click at [517, 196] on div "Monte Carlo simulation" at bounding box center [518, 205] width 530 height 34
click at [253, 184] on input "a. Monte Carlo simulation" at bounding box center [253, 179] width 0 height 11
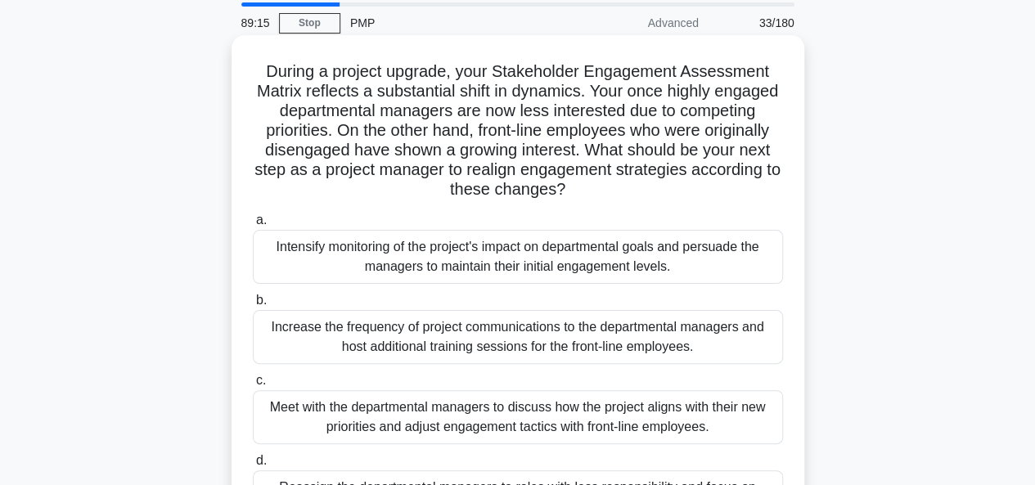
scroll to position [82, 0]
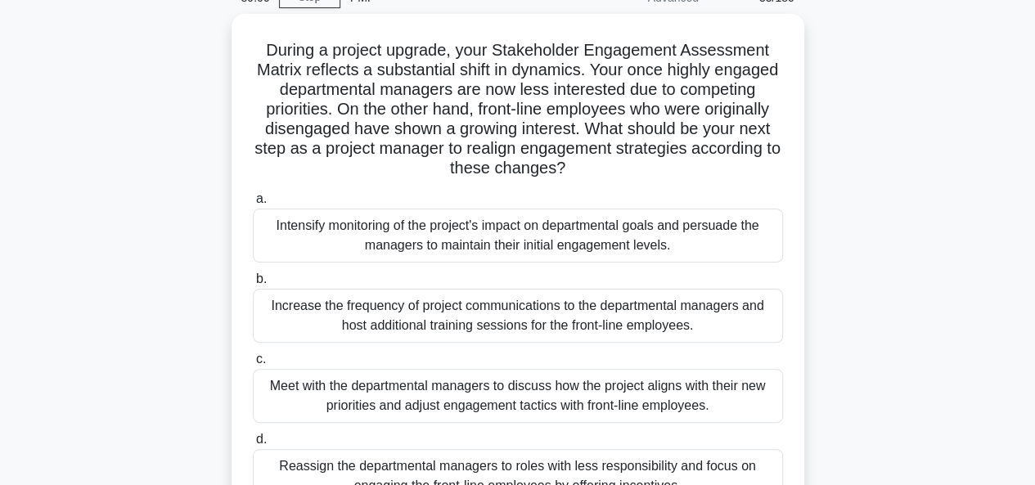
click at [264, 397] on div "Meet with the departmental managers to discuss how the project aligns with thei…" at bounding box center [518, 396] width 530 height 54
click at [253, 365] on input "c. Meet with the departmental managers to discuss how the project aligns with t…" at bounding box center [253, 359] width 0 height 11
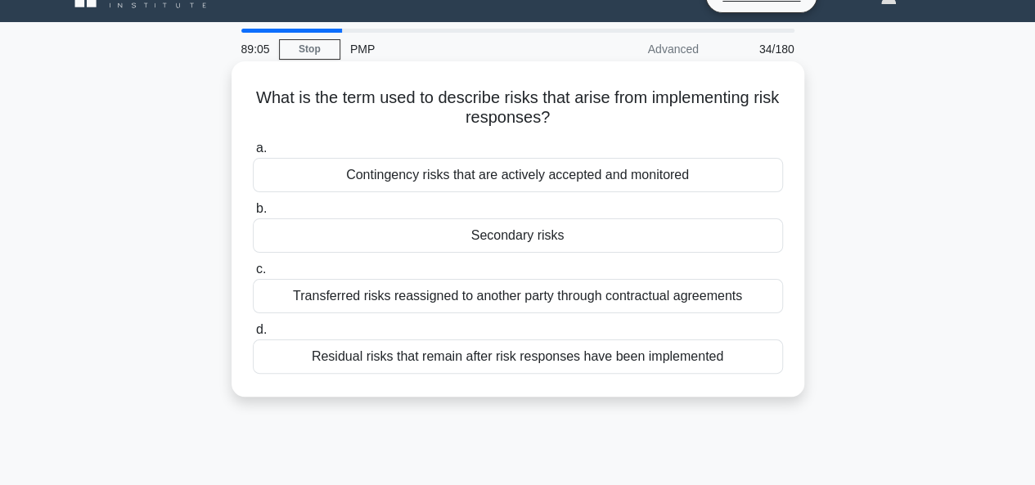
scroll to position [0, 0]
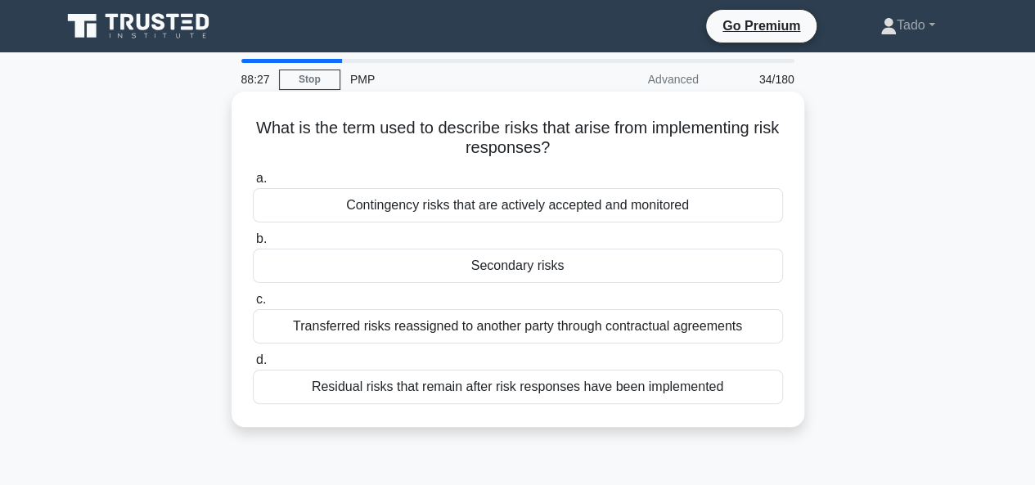
click at [355, 385] on div "Residual risks that remain after risk responses have been implemented" at bounding box center [518, 387] width 530 height 34
click at [253, 366] on input "d. Residual risks that remain after risk responses have been implemented" at bounding box center [253, 360] width 0 height 11
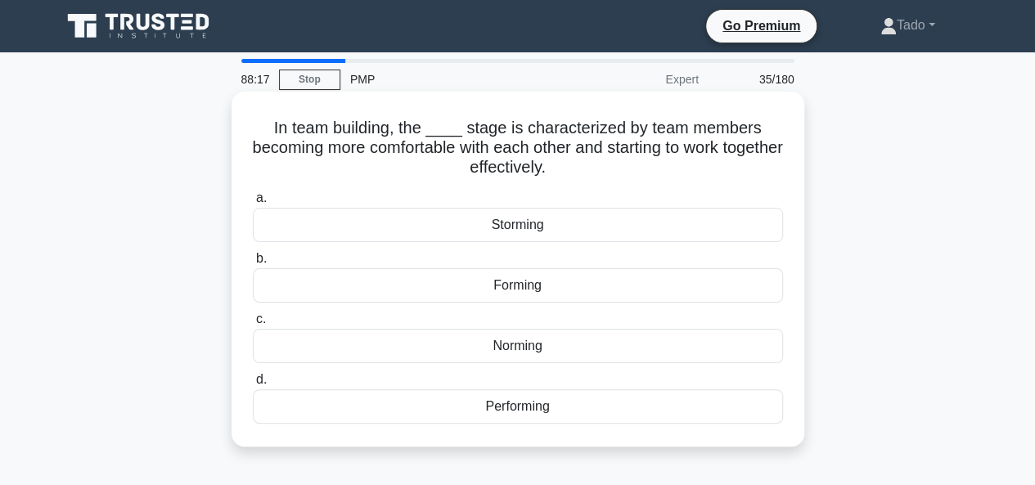
click at [539, 345] on div "Norming" at bounding box center [518, 346] width 530 height 34
click at [253, 325] on input "c. Norming" at bounding box center [253, 319] width 0 height 11
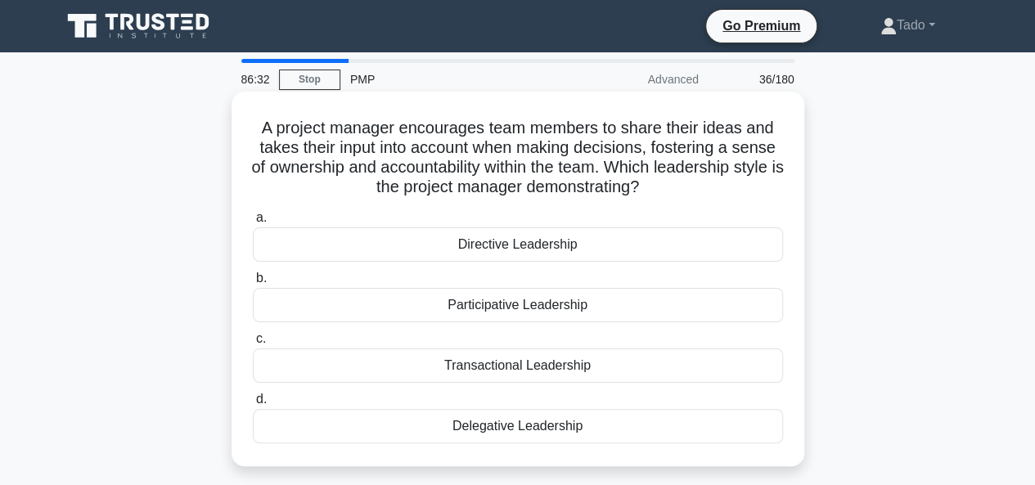
click at [535, 426] on div "Delegative Leadership" at bounding box center [518, 426] width 530 height 34
click at [253, 405] on input "d. Delegative Leadership" at bounding box center [253, 399] width 0 height 11
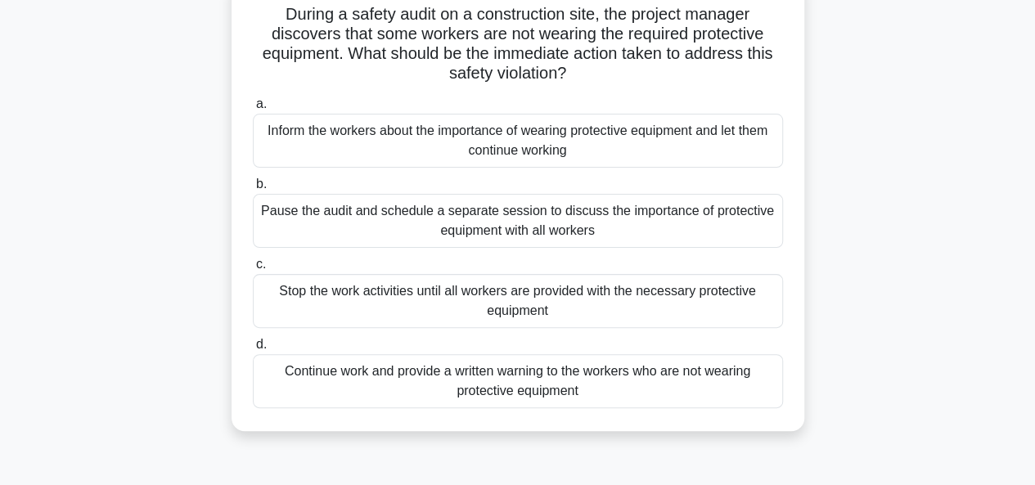
scroll to position [164, 0]
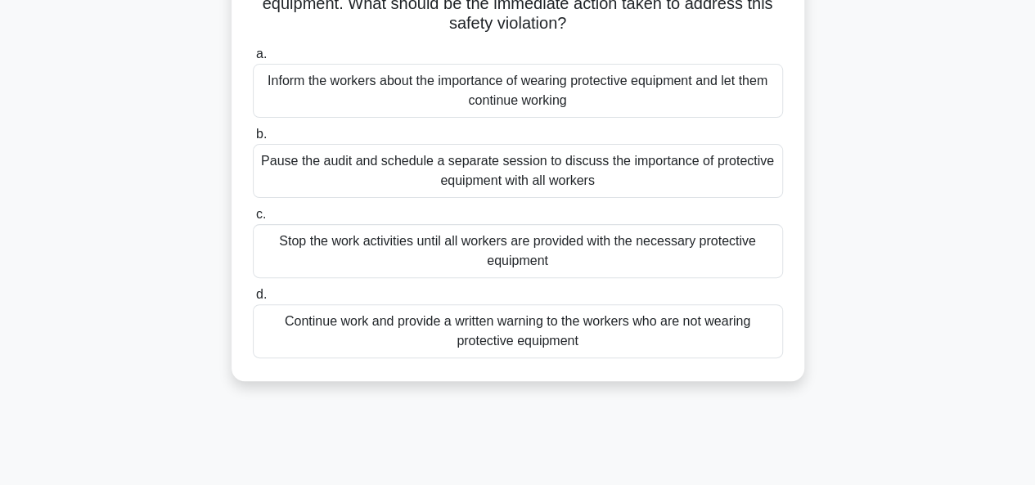
click at [347, 259] on div "Stop the work activities until all workers are provided with the necessary prot…" at bounding box center [518, 251] width 530 height 54
click at [253, 220] on input "c. Stop the work activities until all workers are provided with the necessary p…" at bounding box center [253, 215] width 0 height 11
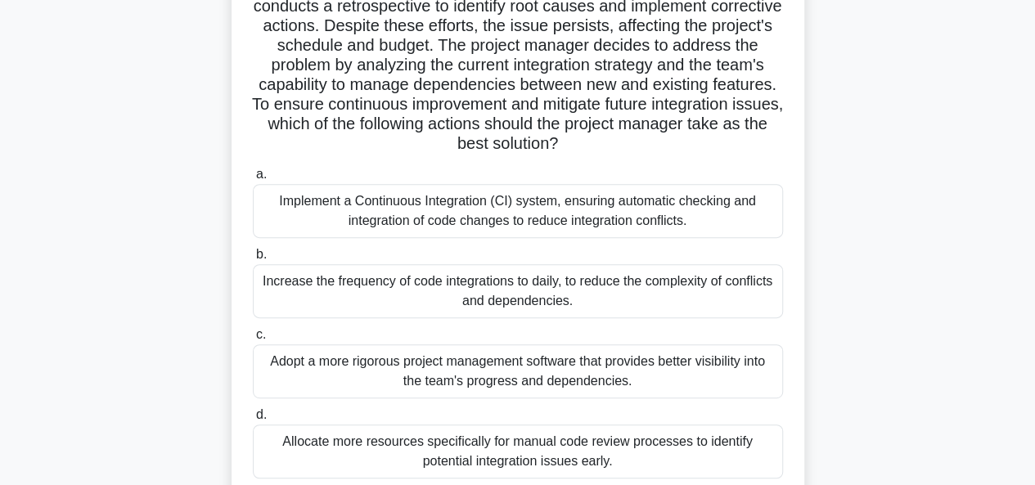
scroll to position [246, 0]
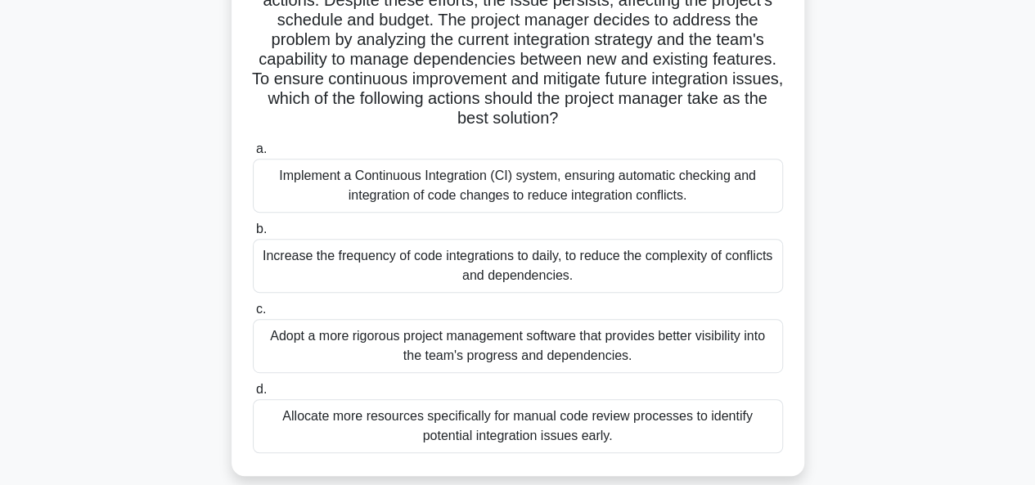
click at [319, 189] on div "Implement a Continuous Integration (CI) system, ensuring automatic checking and…" at bounding box center [518, 186] width 530 height 54
click at [253, 155] on input "a. Implement a Continuous Integration (CI) system, ensuring automatic checking …" at bounding box center [253, 149] width 0 height 11
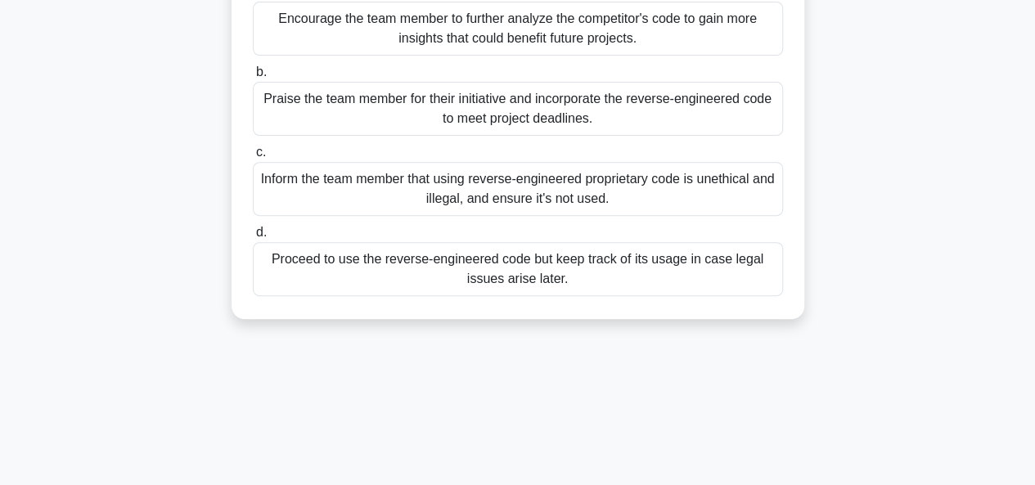
click at [387, 216] on div "Inform the team member that using reverse-engineered proprietary code is unethi…" at bounding box center [518, 189] width 530 height 54
click at [253, 158] on input "c. Inform the team member that using reverse-engineered proprietary code is une…" at bounding box center [253, 152] width 0 height 11
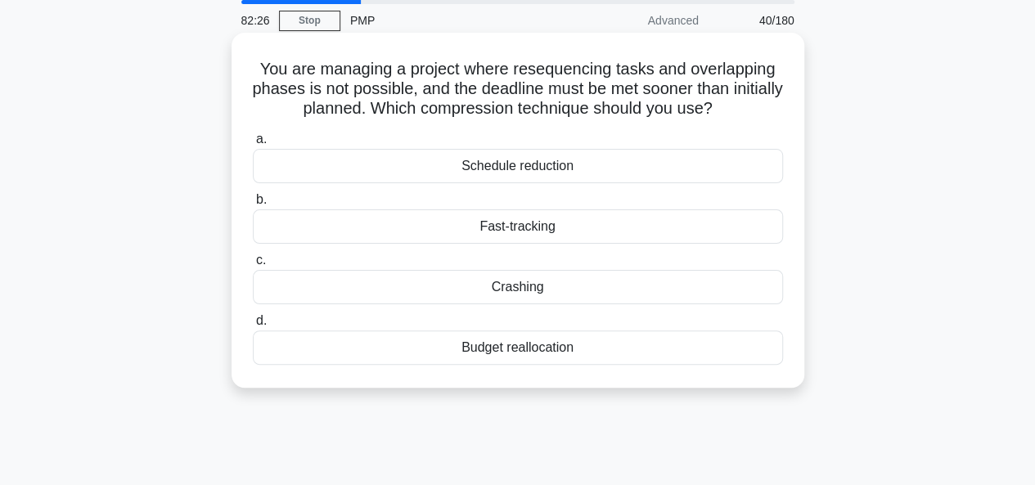
scroll to position [0, 0]
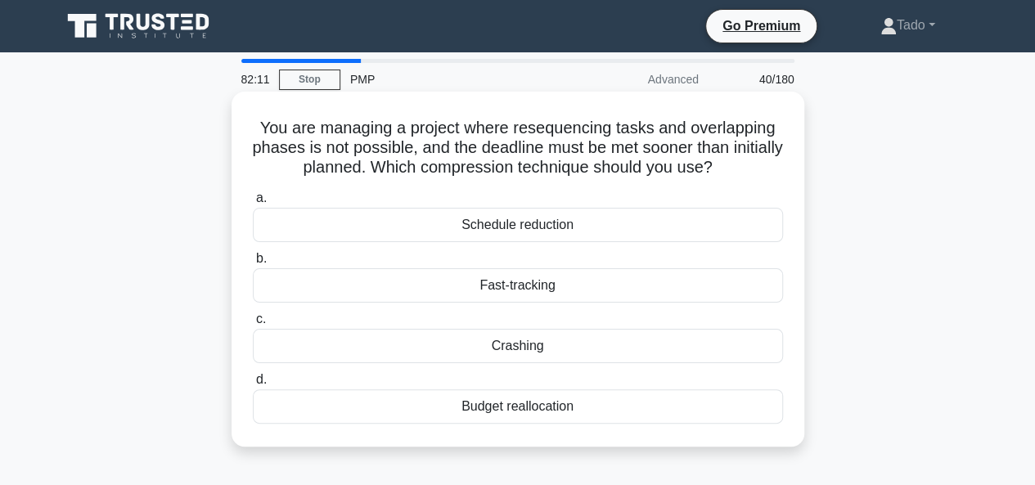
click at [528, 344] on div "Crashing" at bounding box center [518, 346] width 530 height 34
click at [253, 325] on input "c. Crashing" at bounding box center [253, 319] width 0 height 11
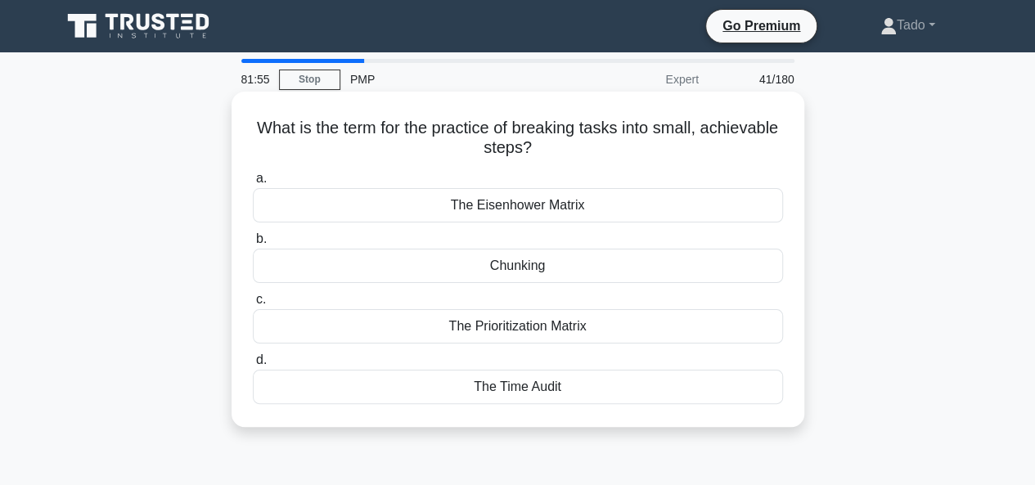
drag, startPoint x: 576, startPoint y: 200, endPoint x: 433, endPoint y: 209, distance: 143.5
click at [433, 209] on div "The Eisenhower Matrix" at bounding box center [518, 205] width 530 height 34
copy div "The Eisenhower Matrix"
drag, startPoint x: 593, startPoint y: 330, endPoint x: 384, endPoint y: 299, distance: 211.0
click at [383, 300] on label "c. The Prioritization Matrix" at bounding box center [518, 317] width 530 height 54
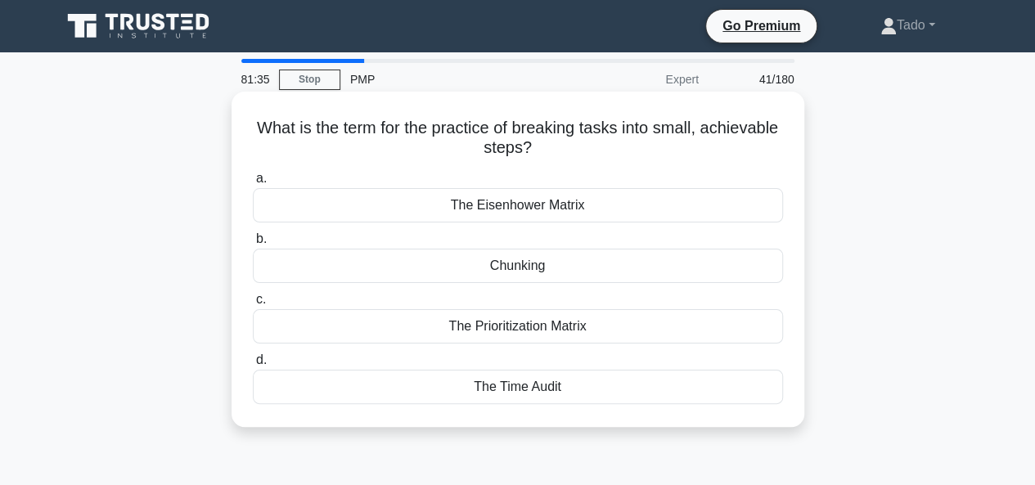
copy label "The Prioritization Matrix"
click at [599, 196] on div "The Eisenhower Matrix" at bounding box center [518, 205] width 530 height 34
click at [253, 184] on input "a. The Eisenhower Matrix" at bounding box center [253, 179] width 0 height 11
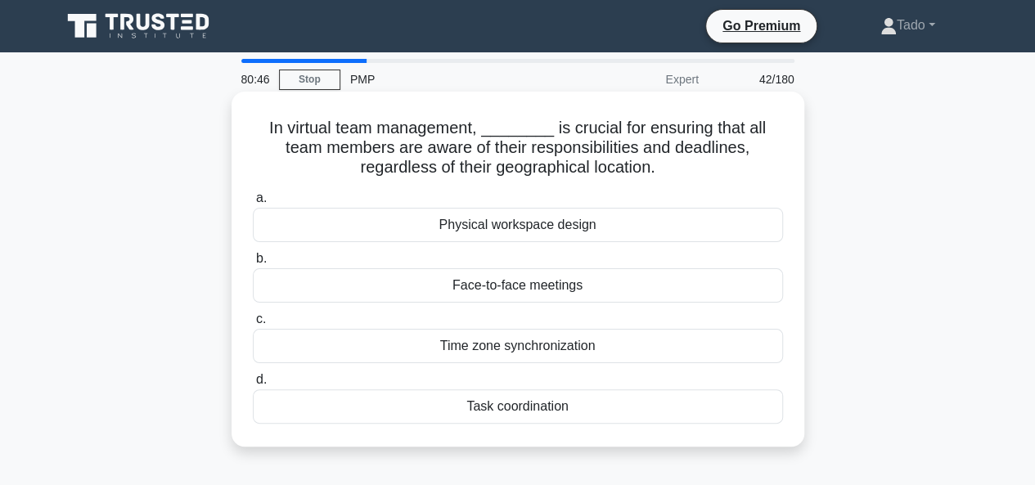
click at [436, 412] on div "Task coordination" at bounding box center [518, 407] width 530 height 34
click at [253, 385] on input "d. Task coordination" at bounding box center [253, 380] width 0 height 11
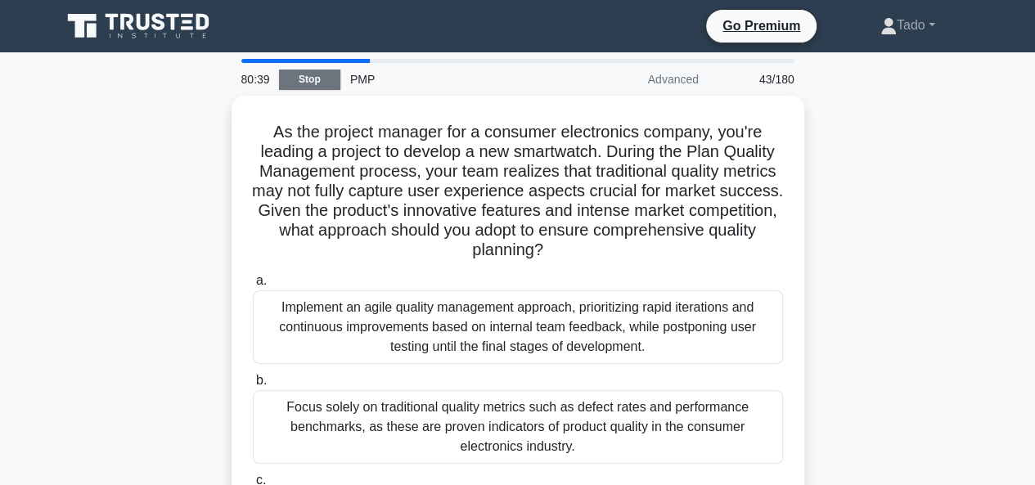
click at [296, 72] on link "Stop" at bounding box center [309, 80] width 61 height 20
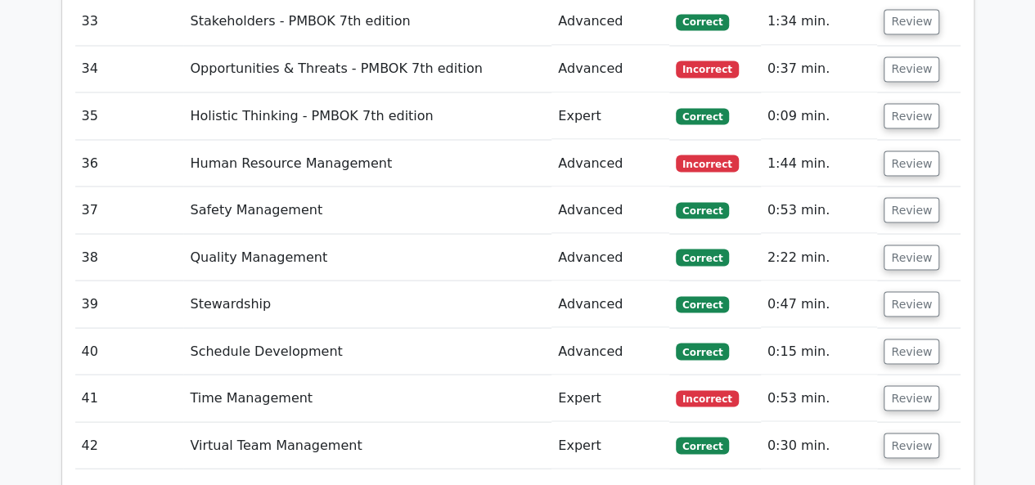
scroll to position [4665, 0]
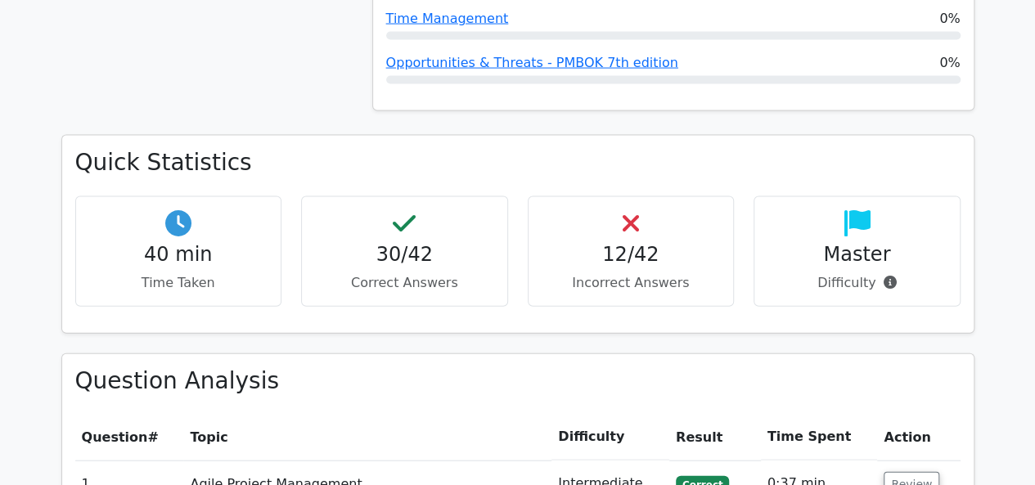
scroll to position [1710, 0]
